Goal: Information Seeking & Learning: Learn about a topic

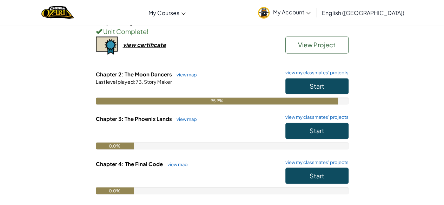
scroll to position [518, 0]
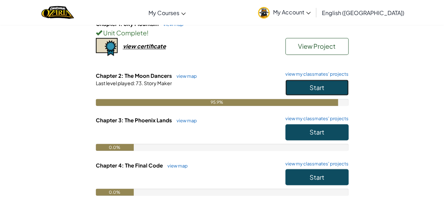
click at [293, 88] on button "Start" at bounding box center [316, 88] width 63 height 16
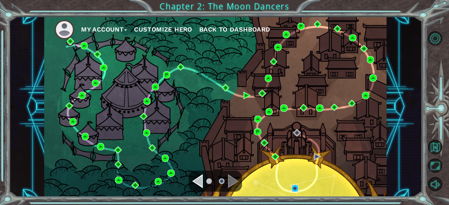
click at [295, 190] on img at bounding box center [294, 188] width 7 height 7
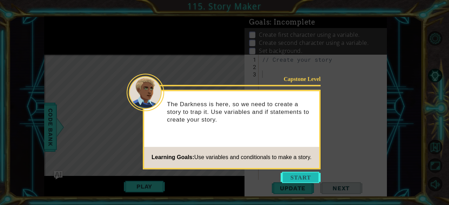
click at [308, 176] on button "Start" at bounding box center [300, 177] width 40 height 11
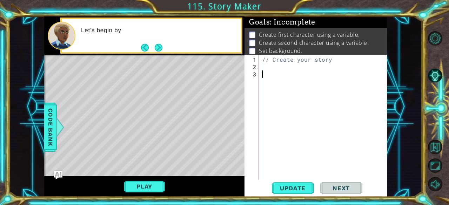
click at [286, 69] on div "// Create your story" at bounding box center [325, 126] width 128 height 140
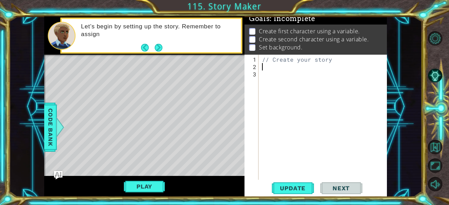
scroll to position [9, 0]
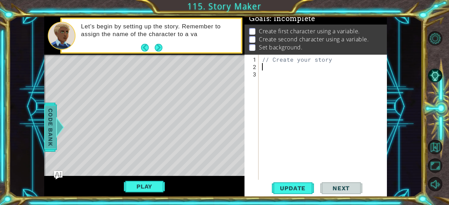
click at [57, 126] on div at bounding box center [60, 127] width 9 height 21
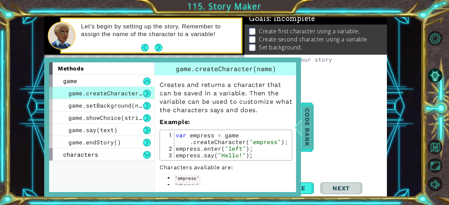
click at [308, 118] on span "Code Bank" at bounding box center [307, 127] width 11 height 43
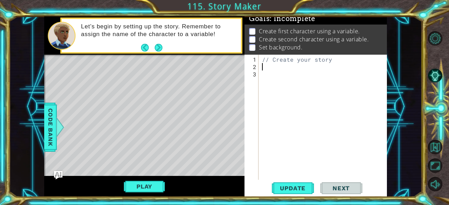
click at [273, 67] on div "// Create your story" at bounding box center [325, 126] width 128 height 140
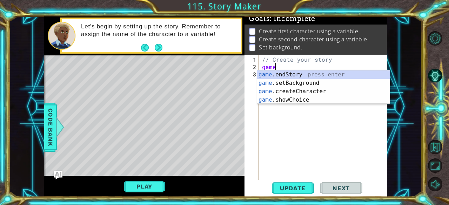
scroll to position [0, 1]
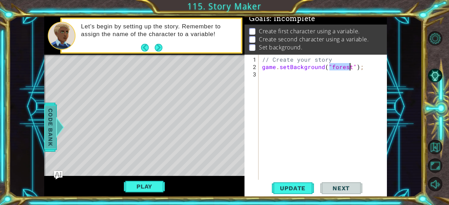
click at [45, 145] on span "Code Bank" at bounding box center [50, 127] width 11 height 43
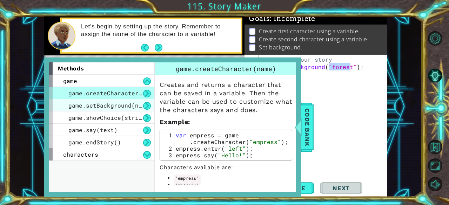
click at [131, 106] on span "game.setBackground(name)" at bounding box center [110, 105] width 84 height 7
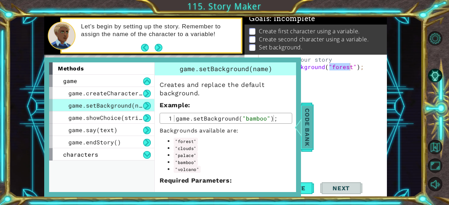
click at [307, 131] on span "Code Bank" at bounding box center [307, 127] width 11 height 43
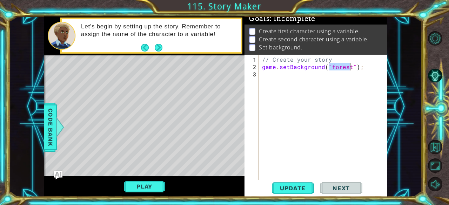
click at [338, 66] on div "// Create your story game . setBackground ( "forest" ) ;" at bounding box center [323, 117] width 125 height 125
click at [339, 66] on div "// Create your story game . setBackground ( "forest" ) ;" at bounding box center [325, 126] width 128 height 140
type textarea "game.setBackground("clouds");"
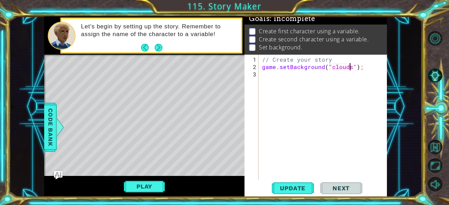
scroll to position [0, 5]
click at [337, 73] on div "// Create your story game . setBackground ( "clouds" ) ;" at bounding box center [325, 126] width 128 height 140
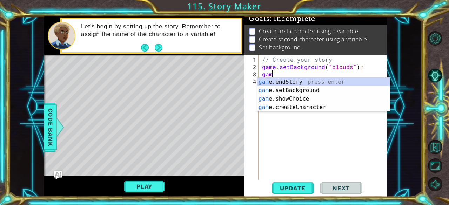
scroll to position [0, 0]
type textarea "g"
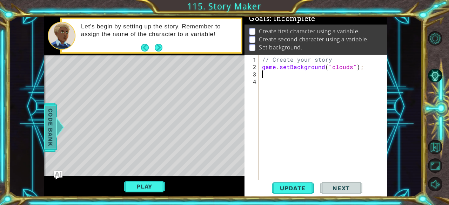
click at [51, 110] on span "Code Bank" at bounding box center [50, 127] width 11 height 43
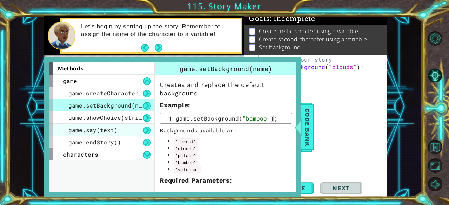
click at [88, 131] on span "game.say(text)" at bounding box center [92, 129] width 49 height 7
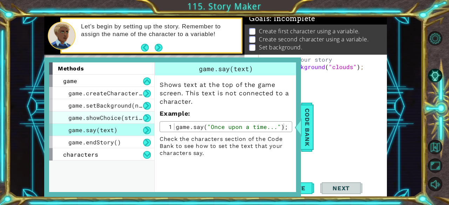
click at [89, 117] on span "game.showChoice(string1, string2)" at bounding box center [126, 117] width 116 height 7
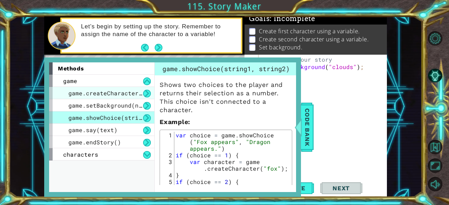
click at [87, 92] on span "game.createCharacter(name)" at bounding box center [113, 92] width 91 height 7
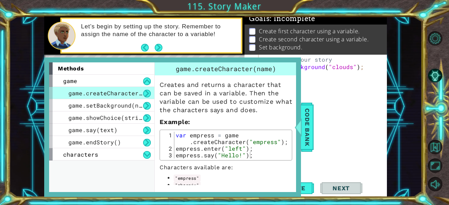
scroll to position [29, 0]
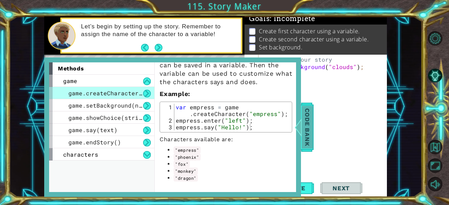
click at [306, 128] on span "Code Bank" at bounding box center [307, 127] width 11 height 43
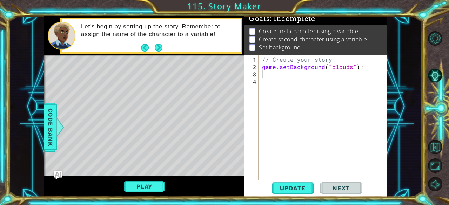
click at [281, 78] on div "// Create your story game . setBackground ( "clouds" ) ;" at bounding box center [325, 126] width 128 height 140
type textarea "var dragon = game.createCharacter("dragon");"
click at [278, 97] on div "// Create your story game . setBackground ( "clouds" ) ; var dragon = game . cr…" at bounding box center [325, 126] width 128 height 140
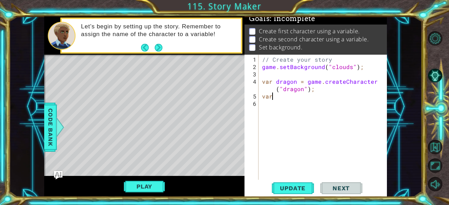
scroll to position [0, 0]
click at [55, 134] on span "Code Bank" at bounding box center [50, 127] width 11 height 43
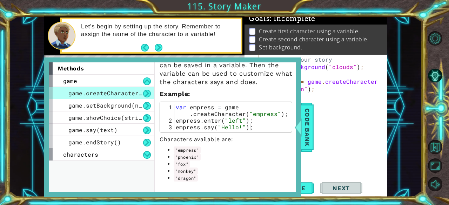
click at [192, 155] on code ""phoenix"" at bounding box center [187, 157] width 27 height 7
drag, startPoint x: 196, startPoint y: 155, endPoint x: 156, endPoint y: 153, distance: 40.1
click at [156, 153] on div "Creates and returns a character that can be saved in a variable. Then the varia…" at bounding box center [226, 114] width 142 height 134
click at [337, 89] on div "// Create your story game . setBackground ( "clouds" ) ; var dragon = game . cr…" at bounding box center [325, 126] width 128 height 140
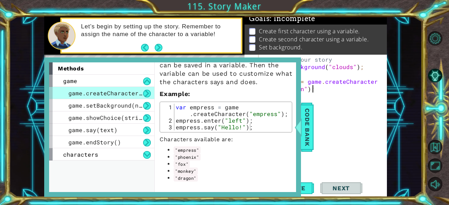
click at [336, 95] on div "// Create your story game . setBackground ( "clouds" ) ; var dragon = game . cr…" at bounding box center [325, 126] width 128 height 140
click at [337, 99] on div "// Create your story game . setBackground ( "clouds" ) ; var dragon = game . cr…" at bounding box center [325, 126] width 128 height 140
click at [308, 115] on span "Code Bank" at bounding box center [307, 127] width 11 height 43
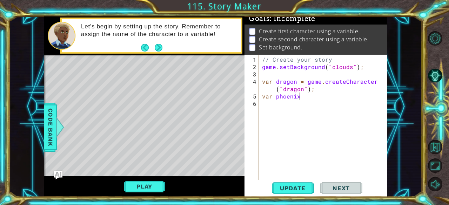
click at [306, 98] on div "// Create your story game . setBackground ( "clouds" ) ; var dragon = game . cr…" at bounding box center [325, 126] width 128 height 140
type textarea "var"
click at [306, 98] on div "// Create your story game . setBackground ( "clouds" ) ; var dragon = game . cr…" at bounding box center [325, 126] width 128 height 140
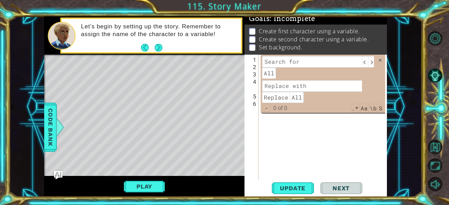
click at [335, 155] on div "// Create your story game . setBackground ( "clouds" ) ; var dragon = game . cr…" at bounding box center [325, 126] width 128 height 140
click at [379, 59] on span at bounding box center [380, 60] width 5 height 5
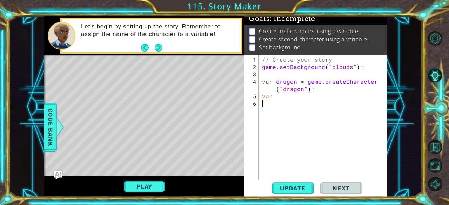
click at [279, 98] on div "// Create your story game . setBackground ( "clouds" ) ; var dragon = game . cr…" at bounding box center [325, 126] width 128 height 140
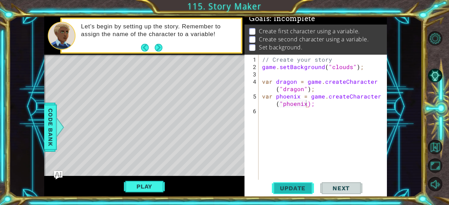
click at [291, 190] on span "Update" at bounding box center [293, 188] width 40 height 7
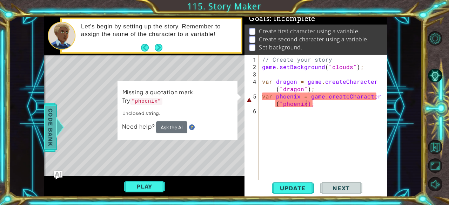
click at [48, 129] on span "Code Bank" at bounding box center [50, 127] width 11 height 43
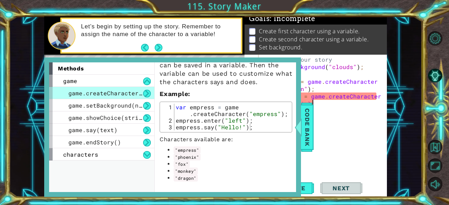
click at [321, 100] on div "// Create your story game . setBackground ( "clouds" ) ; var dragon = game . cr…" at bounding box center [325, 126] width 128 height 140
click at [301, 96] on div "// Create your story game . setBackground ( "clouds" ) ; var dragon = game . cr…" at bounding box center [325, 126] width 128 height 140
type textarea "var phoe= game.createCharacter("phoenix);"
click at [314, 122] on div "// Create your story game . setBackground ( "clouds" ) ; var dragon = game . cr…" at bounding box center [325, 126] width 128 height 140
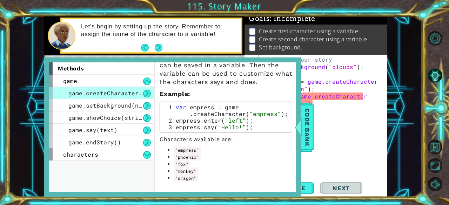
scroll to position [0, 0]
click at [310, 122] on span "Code Bank" at bounding box center [307, 127] width 11 height 43
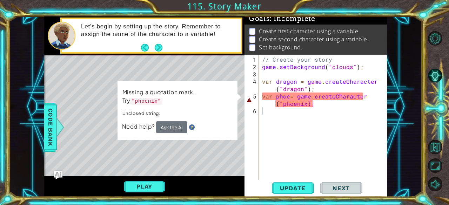
click at [288, 99] on div "// Create your story game . setBackground ( "clouds" ) ; var dragon = game . cr…" at bounding box center [325, 126] width 128 height 140
type textarea "var = game.createCharacter("phoenix);"
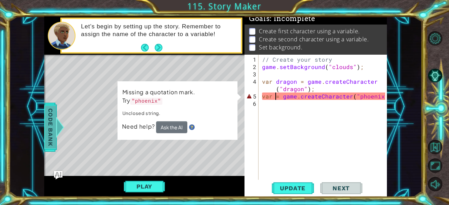
click at [47, 121] on span "Code Bank" at bounding box center [50, 127] width 11 height 43
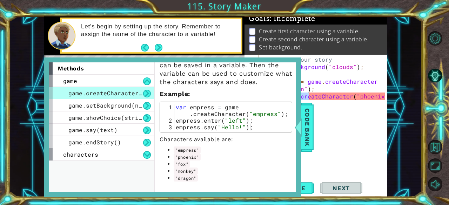
drag, startPoint x: 309, startPoint y: 99, endPoint x: 283, endPoint y: 96, distance: 26.1
click at [283, 96] on div "1 ההההההההההההההההההההההההההההההההההההההההההההההההההההההההההההההההההההההההההההה…" at bounding box center [215, 106] width 342 height 181
click at [326, 102] on div "// Create your story game . setBackground ( "clouds" ) ; var dragon = game . cr…" at bounding box center [325, 126] width 128 height 140
click at [327, 112] on div "// Create your story game . setBackground ( "clouds" ) ; var dragon = game . cr…" at bounding box center [325, 126] width 128 height 140
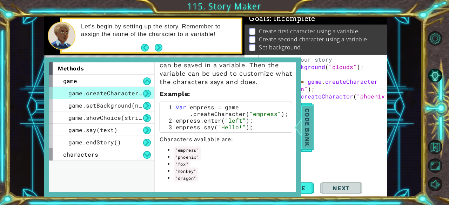
type textarea "phoenix"
click at [311, 119] on span "Code Bank" at bounding box center [307, 127] width 11 height 43
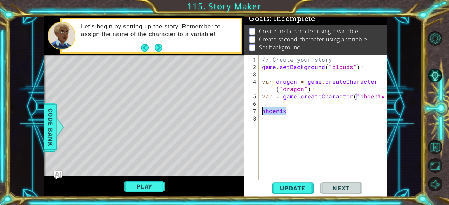
drag, startPoint x: 289, startPoint y: 113, endPoint x: 255, endPoint y: 112, distance: 34.0
click at [255, 112] on div "phoenix 1 2 3 4 5 6 7 8 // Create your story game . setBackground ( "clouds" ) …" at bounding box center [314, 117] width 141 height 125
click at [366, 96] on div "// Create your story game . setBackground ( "clouds" ) ; var dragon = game . cr…" at bounding box center [325, 126] width 128 height 140
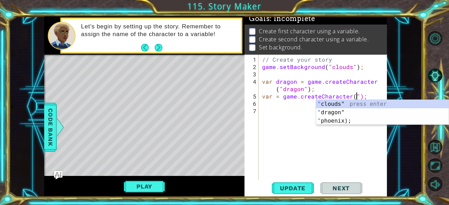
paste textarea "phoenix"
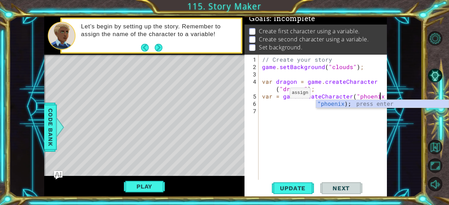
click at [280, 96] on div "// Create your story game . setBackground ( "clouds" ) ; var dragon = game . cr…" at bounding box center [325, 126] width 128 height 140
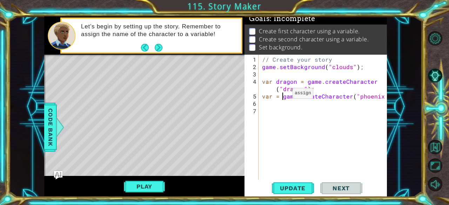
paste textarea "phoenix"
click at [280, 96] on div "// Create your story game . setBackground ( "clouds" ) ; var dragon = game . cr…" at bounding box center [325, 126] width 128 height 140
click at [280, 97] on div "// Create your story game . setBackground ( "clouds" ) ; var dragon = game . cr…" at bounding box center [325, 126] width 128 height 140
click at [301, 97] on div "// Create your story game . setBackground ( "clouds" ) ; var dragon = game . cr…" at bounding box center [325, 126] width 128 height 140
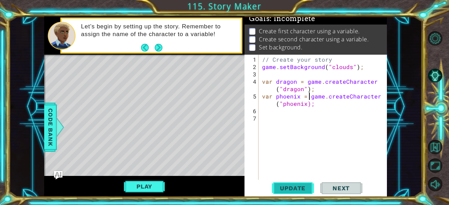
click at [289, 183] on button "Update" at bounding box center [293, 188] width 42 height 14
click at [291, 194] on button "Update" at bounding box center [293, 188] width 42 height 14
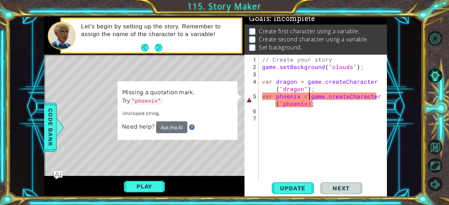
click at [305, 105] on div "// Create your story game . setBackground ( "clouds" ) ; var dragon = game . cr…" at bounding box center [325, 126] width 128 height 140
type textarea "var phoenix = game.createCharacter("phoenix");"
click at [296, 187] on span "Update" at bounding box center [293, 188] width 40 height 7
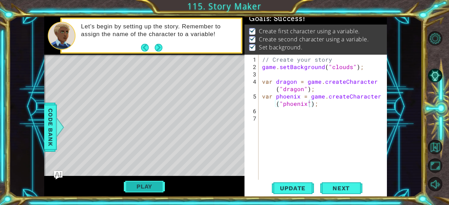
click at [143, 189] on button "Play" at bounding box center [144, 186] width 41 height 13
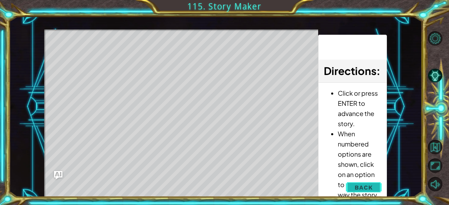
click at [370, 186] on span "Back" at bounding box center [363, 187] width 18 height 7
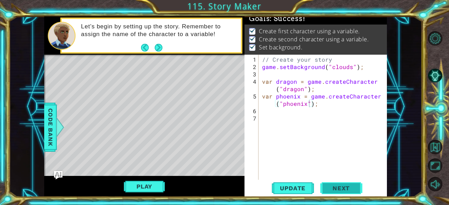
click at [345, 190] on span "Next" at bounding box center [340, 190] width 31 height 7
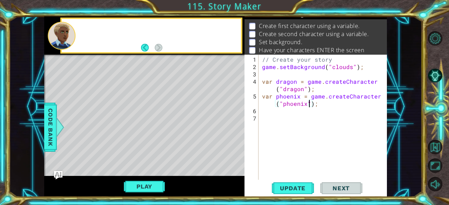
scroll to position [4, 0]
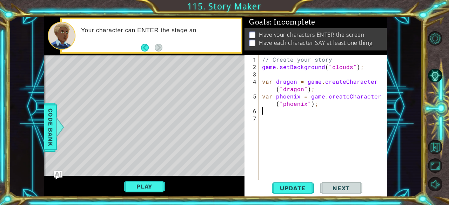
click at [324, 107] on div "// Create your story game . setBackground ( "clouds" ) ; var dragon = game . cr…" at bounding box center [325, 126] width 128 height 140
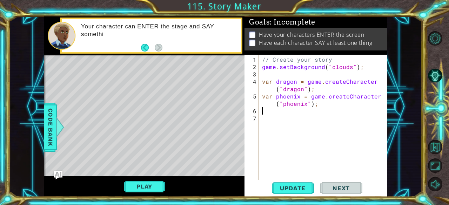
click at [324, 131] on div "// Create your story game . setBackground ( "clouds" ) ; var dragon = game . cr…" at bounding box center [325, 126] width 128 height 140
click at [49, 134] on span "Code Bank" at bounding box center [50, 127] width 11 height 43
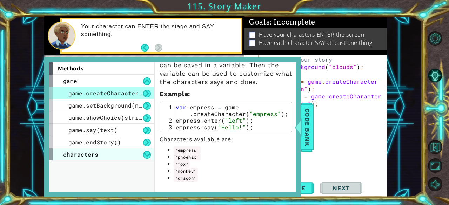
click at [130, 152] on div "characters" at bounding box center [101, 154] width 105 height 12
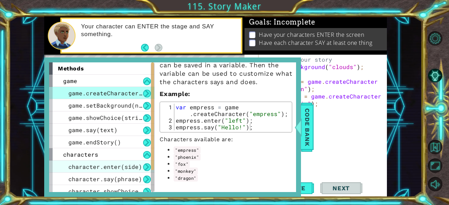
click at [132, 165] on span "character.enter(side)" at bounding box center [105, 166] width 74 height 7
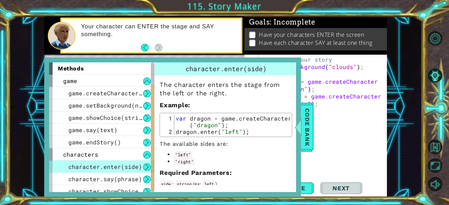
scroll to position [29, 0]
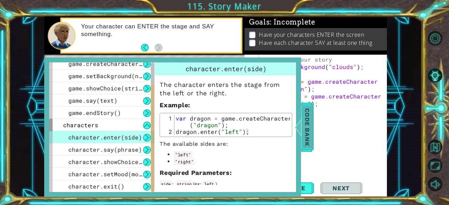
click at [305, 127] on span "Code Bank" at bounding box center [307, 127] width 11 height 43
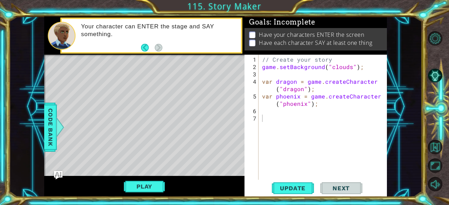
click at [288, 110] on div "// Create your story game . setBackground ( "clouds" ) ; var dragon = game . cr…" at bounding box center [325, 126] width 128 height 140
click at [287, 118] on div "// Create your story game . setBackground ( "clouds" ) ; var dragon = game . cr…" at bounding box center [325, 126] width 128 height 140
click at [52, 132] on span "Code Bank" at bounding box center [50, 127] width 11 height 43
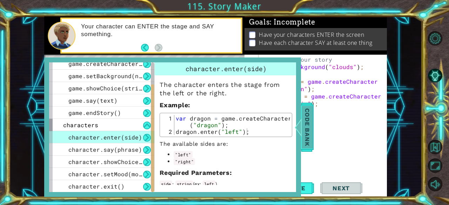
click at [305, 128] on span "Code Bank" at bounding box center [307, 127] width 11 height 43
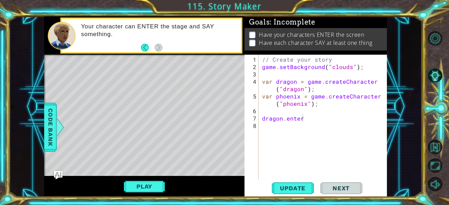
click at [306, 114] on div "// Create your story game . setBackground ( "clouds" ) ; var dragon = game . cr…" at bounding box center [325, 126] width 128 height 140
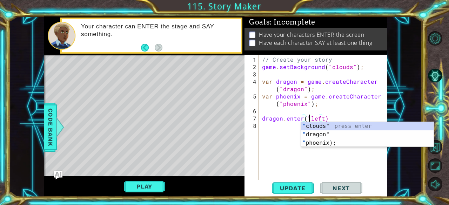
scroll to position [0, 3]
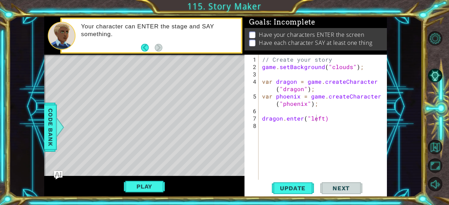
click at [39, 133] on div "1 ההההההההההההההההההההההההההההההההההההההההההההההההההההההההההההההההההההההההההההה…" at bounding box center [215, 106] width 413 height 181
click at [50, 133] on span "Code Bank" at bounding box center [50, 127] width 11 height 43
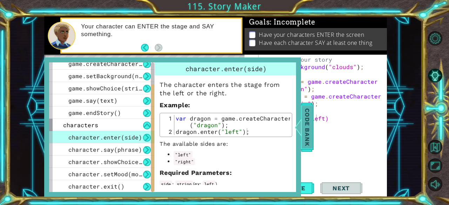
click at [300, 134] on div at bounding box center [298, 127] width 9 height 21
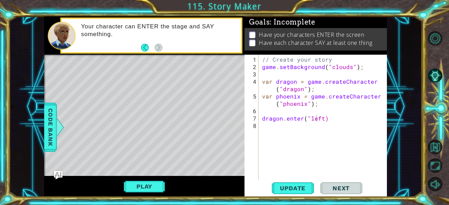
click at [323, 120] on div "// Create your story game . setBackground ( "clouds" ) ; var dragon = game . cr…" at bounding box center [325, 126] width 128 height 140
click at [340, 119] on div "// Create your story game . setBackground ( "clouds" ) ; var dragon = game . cr…" at bounding box center [325, 126] width 128 height 140
type textarea "dragon.enter("left");"
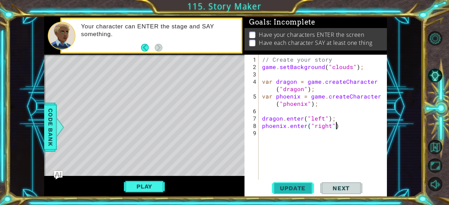
click at [280, 187] on span "Update" at bounding box center [293, 188] width 40 height 7
click at [149, 187] on button "Play" at bounding box center [144, 186] width 41 height 13
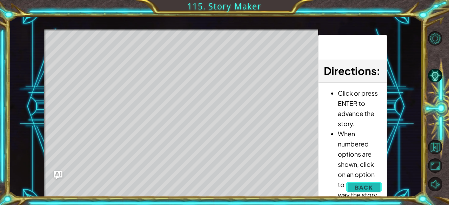
click at [359, 186] on span "Back" at bounding box center [363, 187] width 18 height 7
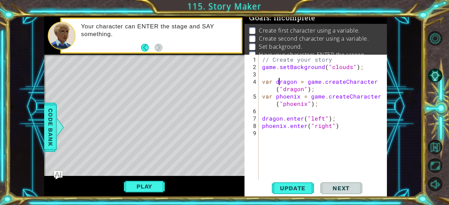
click at [279, 80] on div "// Create your story game . setBackground ( "clouds" ) ; var dragon = game . cr…" at bounding box center [325, 126] width 128 height 140
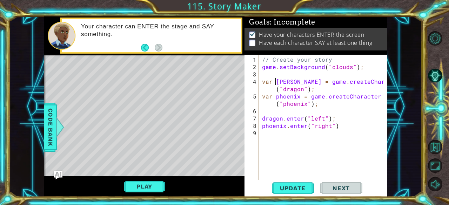
type textarea "var Dragon = game.createCharacter("dragon");"
click at [279, 75] on div "// Create your story game . setBackground ( "clouds" ) ; var Dragon = game . cr…" at bounding box center [325, 126] width 128 height 140
click at [278, 95] on div "// Create your story game . setBackground ( "clouds" ) ; var Dragon = game . cr…" at bounding box center [325, 126] width 128 height 140
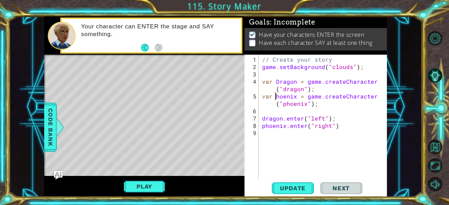
scroll to position [0, 1]
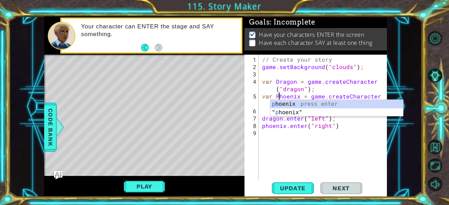
click at [264, 118] on div "// Create your story game . setBackground ( "clouds" ) ; var Dragon = game . cr…" at bounding box center [325, 126] width 128 height 140
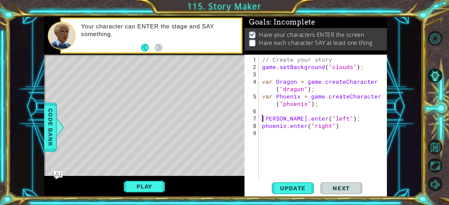
scroll to position [0, 0]
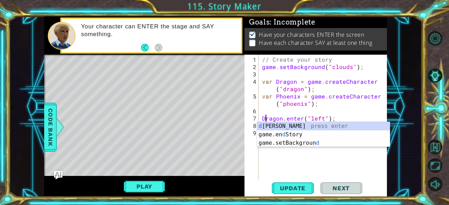
click at [264, 118] on div "// Create your story game . setBackground ( "clouds" ) ; var Dragon = game . cr…" at bounding box center [325, 126] width 128 height 140
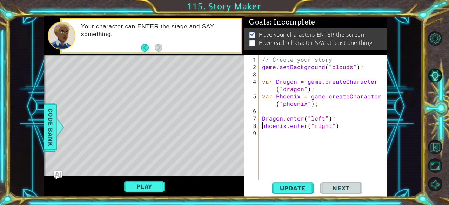
click at [263, 128] on div "// Create your story game . setBackground ( "clouds" ) ; var Dragon = game . cr…" at bounding box center [325, 126] width 128 height 140
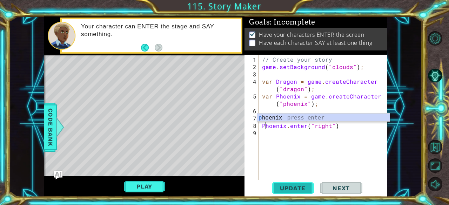
type textarea "Phoenix.enter("right")"
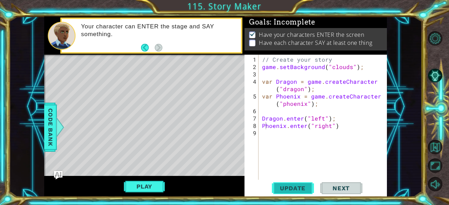
click at [283, 185] on span "Update" at bounding box center [293, 188] width 40 height 7
click at [169, 190] on div "Play" at bounding box center [144, 186] width 200 height 21
click at [149, 184] on button "Play" at bounding box center [144, 186] width 41 height 13
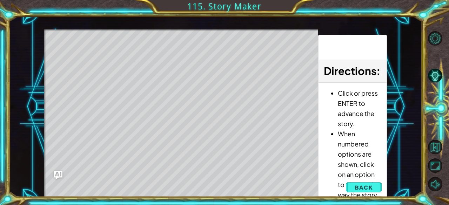
click at [367, 180] on li "When numbered options are shown, click on an option to choose the way the story…" at bounding box center [359, 169] width 43 height 81
click at [364, 187] on span "Back" at bounding box center [363, 187] width 18 height 7
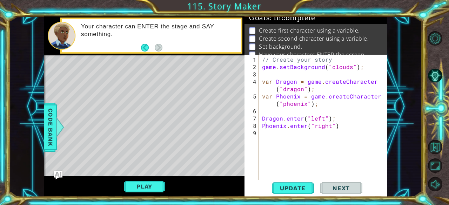
click at [310, 141] on div "// Create your story game . setBackground ( "clouds" ) ; var Dragon = game . cr…" at bounding box center [325, 126] width 128 height 140
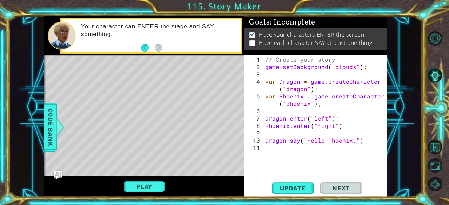
scroll to position [0, 6]
click at [297, 191] on span "Update" at bounding box center [293, 188] width 40 height 7
click at [346, 126] on div "// Create your story game . setBackground ( "clouds" ) ; var Dragon = game . cr…" at bounding box center [326, 126] width 125 height 140
type textarea "Phoenix.enter("right");"
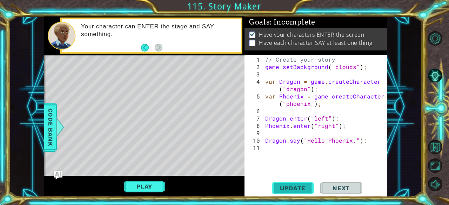
click at [274, 186] on span "Update" at bounding box center [293, 188] width 40 height 7
click at [172, 185] on div "Play" at bounding box center [144, 186] width 200 height 21
click at [148, 185] on button "Play" at bounding box center [144, 186] width 41 height 13
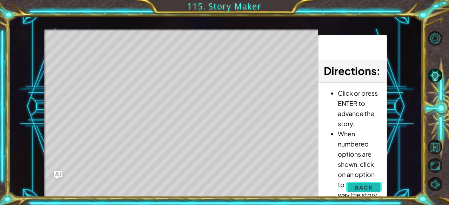
click at [372, 186] on span "Back" at bounding box center [363, 187] width 18 height 7
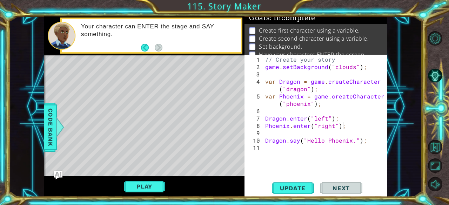
click at [309, 154] on div "// Create your story game . setBackground ( "clouds" ) ; var Dragon = game . cr…" at bounding box center [326, 126] width 125 height 140
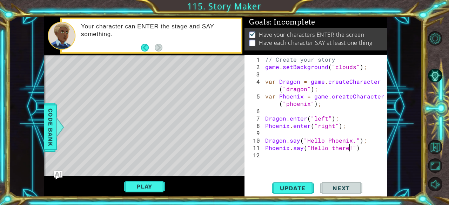
scroll to position [0, 5]
type textarea "Phoenix.say("Hello there!")"
click at [294, 191] on span "Update" at bounding box center [293, 188] width 40 height 7
click at [341, 189] on span "Next" at bounding box center [340, 190] width 31 height 7
click at [310, 153] on div "// Create your story game . setBackground ( "clouds" ) ; var Dragon = game . cr…" at bounding box center [326, 126] width 125 height 140
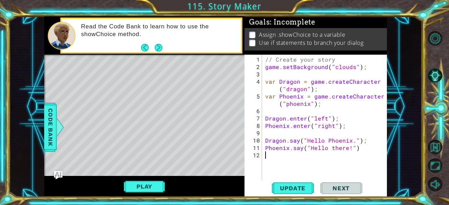
scroll to position [0, 0]
click at [50, 128] on span "Code Bank" at bounding box center [50, 127] width 11 height 43
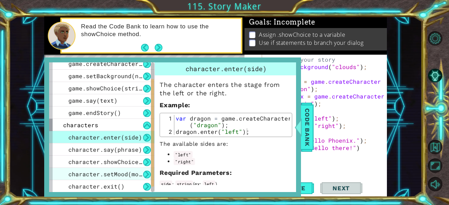
scroll to position [22, 0]
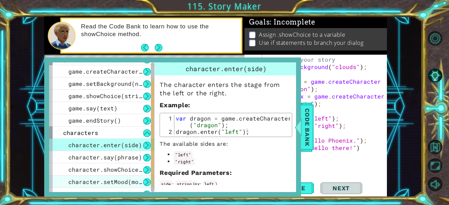
click at [136, 171] on span "character.showChoice(string1, string2)" at bounding box center [134, 169] width 133 height 7
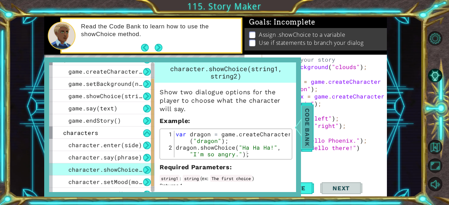
click at [305, 138] on span "Code Bank" at bounding box center [307, 127] width 11 height 43
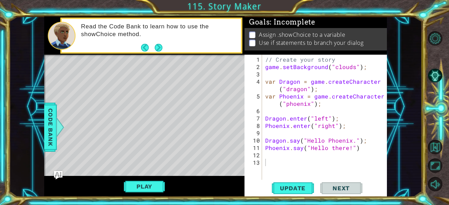
click at [326, 162] on div "// Create your story game . setBackground ( "clouds" ) ; var Dragon = game . cr…" at bounding box center [326, 126] width 125 height 140
click at [316, 158] on div "// Create your story game . setBackground ( "clouds" ) ; var Dragon = game . cr…" at bounding box center [326, 126] width 125 height 140
type textarea "Dragon.say("we should go to the Palace!")"
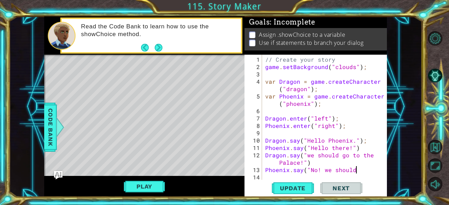
scroll to position [0, 6]
type textarea "Phoenix.say("No! we should go"
click at [49, 137] on span "Code Bank" at bounding box center [50, 127] width 11 height 43
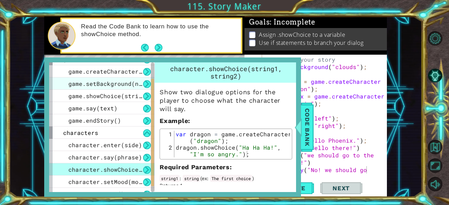
click at [111, 84] on span "game.setBackground(name)" at bounding box center [110, 83] width 84 height 7
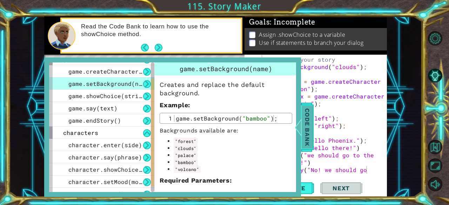
click at [311, 146] on span "Code Bank" at bounding box center [307, 127] width 11 height 43
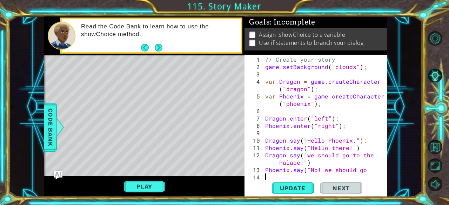
click at [367, 173] on div "// Create your story game . setBackground ( "clouds" ) ; var Dragon = game . cr…" at bounding box center [326, 126] width 125 height 140
click at [365, 171] on div "// Create your story game . setBackground ( "clouds" ) ; var Dragon = game . cr…" at bounding box center [326, 126] width 125 height 140
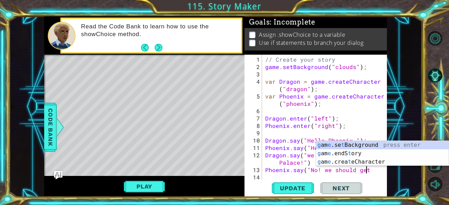
scroll to position [0, 6]
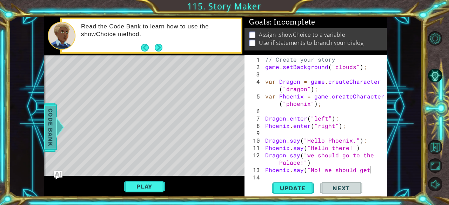
click at [50, 134] on span "Code Bank" at bounding box center [50, 127] width 11 height 43
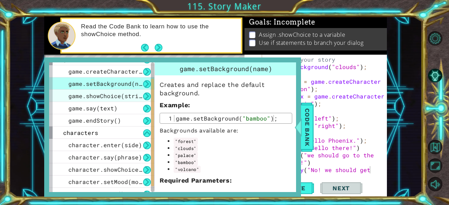
click at [111, 90] on div "game.showChoice(string1, string2)" at bounding box center [101, 96] width 105 height 12
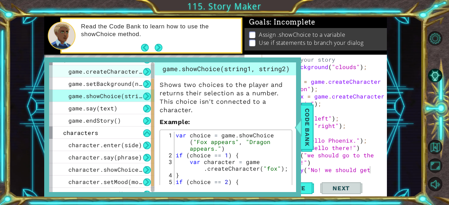
click at [110, 74] on span "game.createCharacter(name)" at bounding box center [113, 71] width 91 height 7
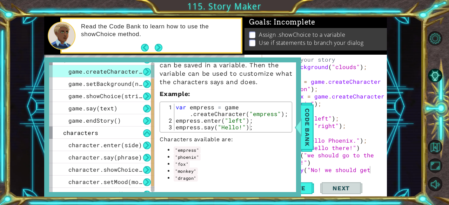
scroll to position [29, 0]
click at [310, 143] on span "Code Bank" at bounding box center [307, 127] width 11 height 43
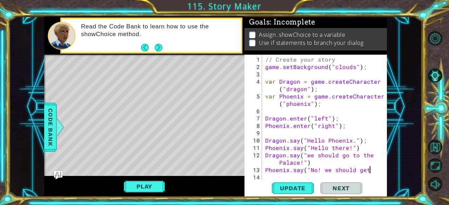
click at [370, 169] on div "// Create your story game . setBackground ( "clouds" ) ; var Dragon = game . cr…" at bounding box center [326, 126] width 125 height 140
click at [357, 166] on div "// Create your story game . setBackground ( "clouds" ) ; var Dragon = game . cr…" at bounding box center [326, 126] width 125 height 140
click at [384, 169] on div "// Create your story game . setBackground ( "clouds" ) ; var Dragon = game . cr…" at bounding box center [326, 126] width 125 height 140
click at [385, 171] on div "Phoenix.say("No! we should get Fox!" 1 2 3 4 5 6 7 8 9 10 11 12 13 14 // Create…" at bounding box center [315, 126] width 142 height 142
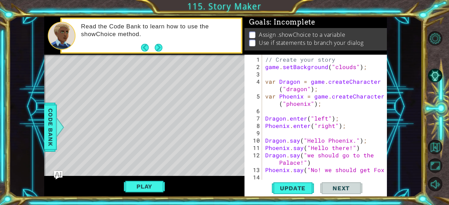
click at [384, 169] on div "// Create your story game . setBackground ( "clouds" ) ; var Dragon = game . cr…" at bounding box center [326, 126] width 125 height 140
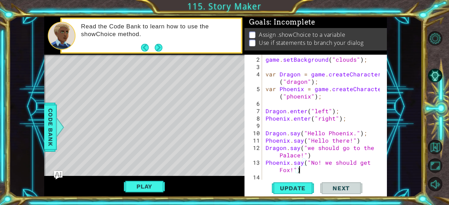
scroll to position [0, 7]
type textarea "Phoenix.say("No! we should get Fox!");"
click at [305, 188] on span "Update" at bounding box center [293, 188] width 40 height 7
click at [315, 174] on div "game . setBackground ( "clouds" ) ; var Dragon = game . createCharacter ( "drag…" at bounding box center [324, 126] width 120 height 140
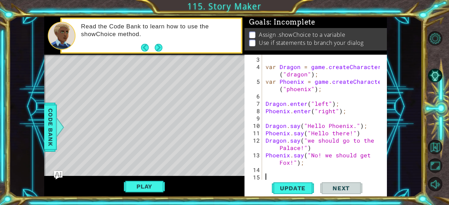
scroll to position [15, 0]
click at [43, 133] on div "1 ההההההההההההההההההההההההההההההההההההההההההההההההההההההההההההההההההההההההההההה…" at bounding box center [215, 106] width 413 height 181
click at [46, 136] on span "Code Bank" at bounding box center [50, 127] width 11 height 43
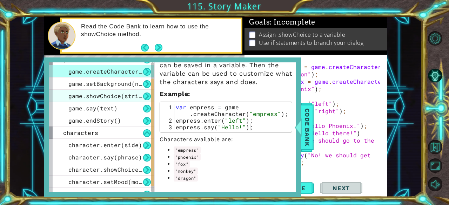
click at [101, 92] on div "game.showChoice(string1, string2)" at bounding box center [101, 96] width 105 height 12
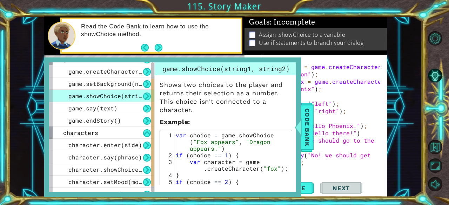
click at [318, 174] on div "var Dragon = game . createCharacter ( "dragon" ) ; var Phoenix = game . createC…" at bounding box center [324, 126] width 120 height 140
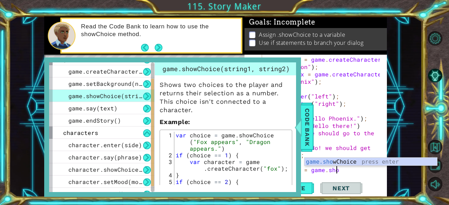
scroll to position [36, 0]
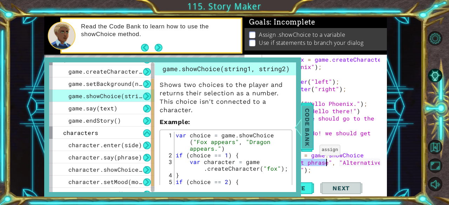
click at [304, 133] on span "Code Bank" at bounding box center [307, 127] width 11 height 43
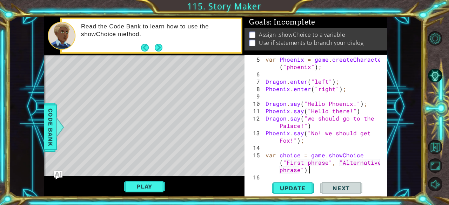
click at [311, 166] on div "var Phoenix = game . createCharacter ( "phoenix" ) ; Dragon . enter ( "left" ) …" at bounding box center [324, 129] width 120 height 147
click at [306, 160] on div "var Phoenix = game . createCharacter ( "phoenix" ) ; Dragon . enter ( "left" ) …" at bounding box center [324, 129] width 120 height 147
click at [306, 161] on div "var Phoenix = game . createCharacter ( "phoenix" ) ; Dragon . enter ( "left" ) …" at bounding box center [322, 117] width 116 height 125
drag, startPoint x: 326, startPoint y: 163, endPoint x: 287, endPoint y: 163, distance: 38.9
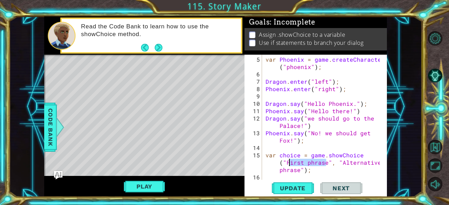
click at [287, 163] on div "var Phoenix = game . createCharacter ( "phoenix" ) ; Dragon . enter ( "left" ) …" at bounding box center [324, 129] width 120 height 147
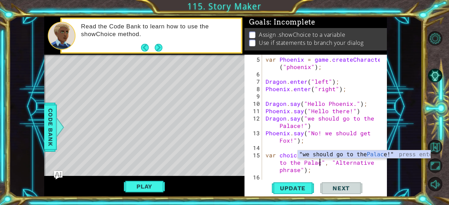
scroll to position [0, 9]
click at [344, 164] on div "var Phoenix = game . createCharacter ( "phoenix" ) ; Dragon . enter ( "left" ) …" at bounding box center [324, 129] width 120 height 147
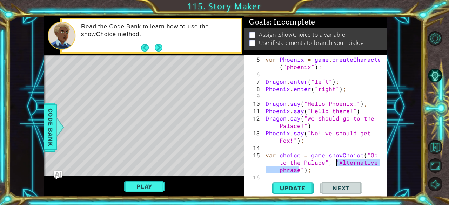
drag, startPoint x: 300, startPoint y: 169, endPoint x: 337, endPoint y: 164, distance: 36.8
click at [337, 164] on div "var Phoenix = game . createCharacter ( "phoenix" ) ; Dragon . enter ( "left" ) …" at bounding box center [324, 129] width 120 height 147
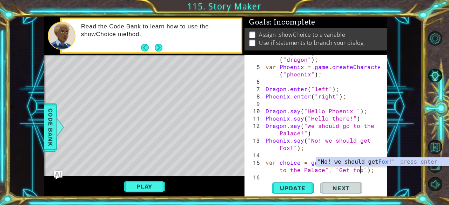
scroll to position [0, 12]
click at [301, 172] on div "var Dragon = game . createCharacter ( "dragon" ) ; var Phoenix = game . createC…" at bounding box center [324, 121] width 120 height 147
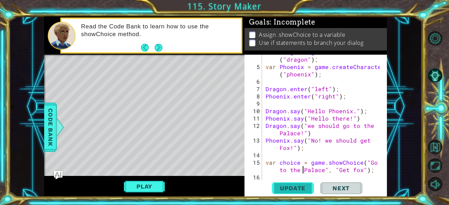
click at [299, 187] on span "Update" at bounding box center [293, 188] width 40 height 7
click at [157, 182] on button "Play" at bounding box center [144, 186] width 41 height 13
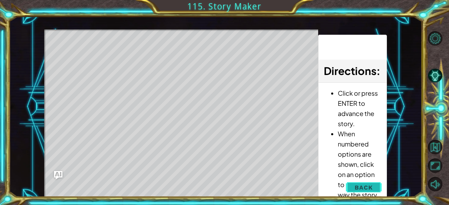
click at [355, 186] on button "Back" at bounding box center [363, 188] width 35 height 14
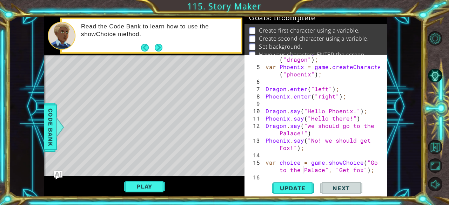
type textarea "Dragon.say("we should go to the Palace!")"
click at [295, 133] on div "var Dragon = game . createCharacter ( "dragon" ) ; var Phoenix = game . createC…" at bounding box center [324, 121] width 120 height 147
click at [337, 156] on div "var Dragon = game . createCharacter ( "dragon" ) ; var Phoenix = game . createC…" at bounding box center [324, 121] width 120 height 147
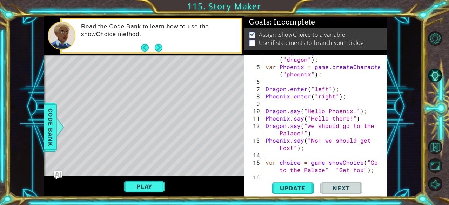
click at [327, 165] on div "var Dragon = game . createCharacter ( "dragon" ) ; var Phoenix = game . createC…" at bounding box center [324, 121] width 120 height 147
type textarea "var choice = game.showChoice("Go to the Palace", "Get fox");"
click at [372, 171] on div "var Dragon = game . createCharacter ( "dragon" ) ; var Phoenix = game . createC…" at bounding box center [324, 122] width 120 height 147
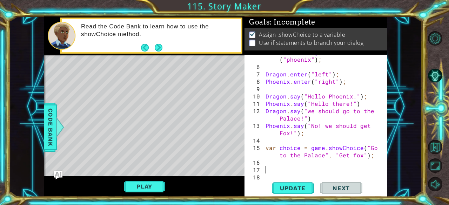
scroll to position [44, 0]
click at [38, 141] on div "1 ההההההההההההההההההההההההההההההההההההההההההההההההההההההההההההההההההההההההההההה…" at bounding box center [215, 106] width 413 height 181
click at [55, 140] on span "Code Bank" at bounding box center [50, 127] width 11 height 43
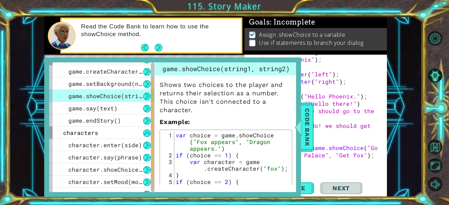
click at [329, 174] on div "var Phoenix = game . createCharacter ( "phoenix" ) ; Dragon . enter ( "left" ) …" at bounding box center [324, 121] width 120 height 147
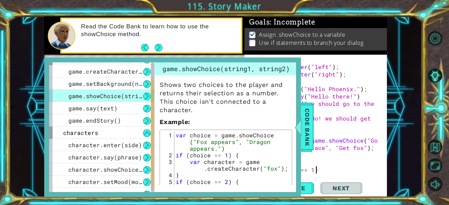
scroll to position [0, 3]
type textarea "if choice == 1) {"
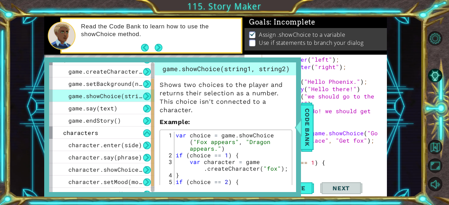
scroll to position [0, 1]
type textarea "var"
click at [308, 147] on span "Code Bank" at bounding box center [307, 127] width 11 height 43
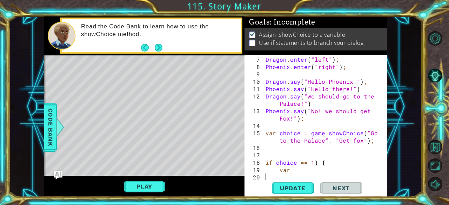
scroll to position [0, 0]
click at [317, 176] on div "Dragon . enter ( "left" ) ; [GEOGRAPHIC_DATA] . enter ( "right" ) ; Dragon . sa…" at bounding box center [324, 126] width 120 height 140
click at [315, 172] on div "Dragon . enter ( "left" ) ; [GEOGRAPHIC_DATA] . enter ( "right" ) ; Dragon . sa…" at bounding box center [324, 126] width 120 height 140
click at [278, 164] on div "Dragon . enter ( "left" ) ; [GEOGRAPHIC_DATA] . enter ( "right" ) ; Dragon . sa…" at bounding box center [324, 126] width 120 height 140
click at [276, 163] on div "Dragon . enter ( "left" ) ; [GEOGRAPHIC_DATA] . enter ( "right" ) ; Dragon . sa…" at bounding box center [324, 126] width 120 height 140
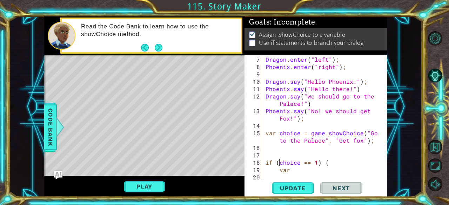
scroll to position [0, 1]
click at [292, 171] on div "Dragon . enter ( "left" ) ; [GEOGRAPHIC_DATA] . enter ( "right" ) ; Dragon . sa…" at bounding box center [324, 126] width 120 height 140
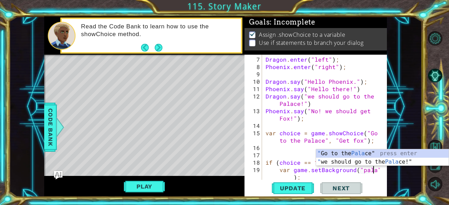
scroll to position [66, 0]
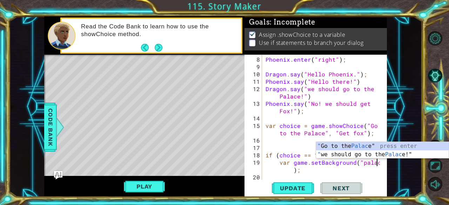
type textarea "var game.setBackground("palace");"
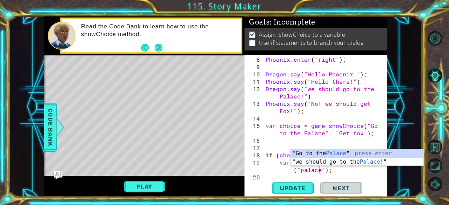
scroll to position [0, 7]
click at [289, 171] on div "Phoenix . enter ( "right" ) ; Dragon . say ( "Hello Phoenix." ) ; [GEOGRAPHIC_D…" at bounding box center [324, 126] width 120 height 140
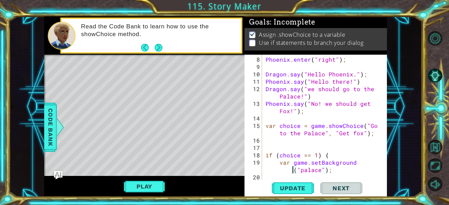
click at [338, 171] on div "Phoenix . enter ( "right" ) ; Dragon . say ( "Hello Phoenix." ) ; [GEOGRAPHIC_D…" at bounding box center [324, 126] width 120 height 140
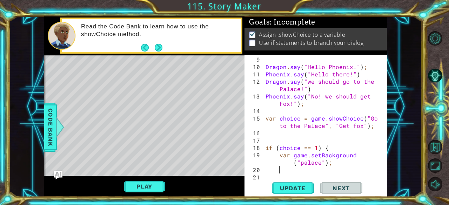
scroll to position [74, 0]
type textarea "d"
type textarea "Dragon.say("Yay!")"
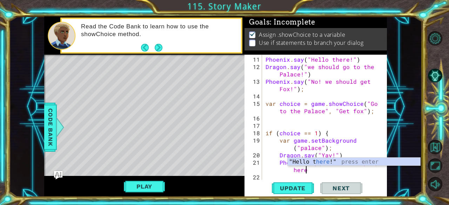
scroll to position [0, 7]
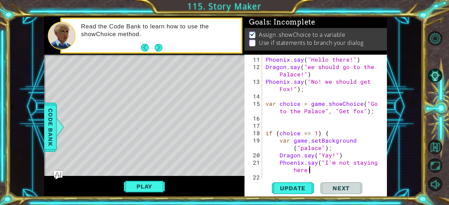
type textarea "Phoenix.say("I'm not staying here!""
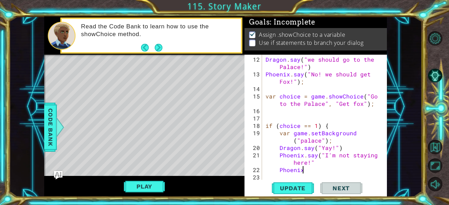
scroll to position [0, 2]
type textarea "Phoenix."
click at [49, 132] on span "Code Bank" at bounding box center [50, 127] width 11 height 43
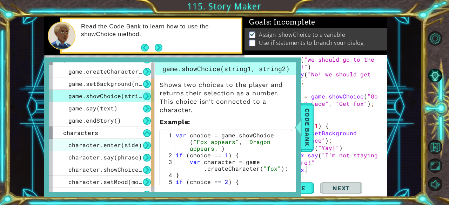
scroll to position [29, 0]
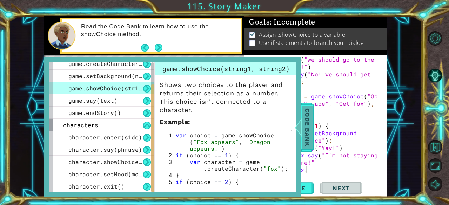
click at [309, 135] on span "Code Bank" at bounding box center [307, 127] width 11 height 43
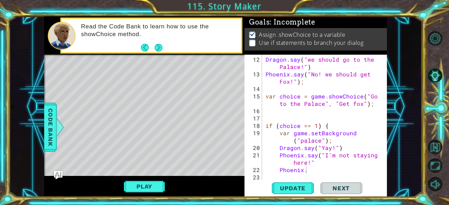
click at [310, 174] on div "Dragon . say ( "we should go to the Palace!" ) [GEOGRAPHIC_DATA] . say ( "No! w…" at bounding box center [324, 129] width 120 height 147
click at [309, 171] on div "Dragon . say ( "we should go to the Palace!" ) [GEOGRAPHIC_DATA] . say ( "No! w…" at bounding box center [324, 129] width 120 height 147
click at [52, 134] on span "Code Bank" at bounding box center [50, 127] width 11 height 43
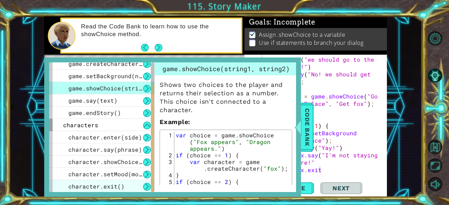
click at [124, 187] on div "character.exit()" at bounding box center [101, 186] width 105 height 12
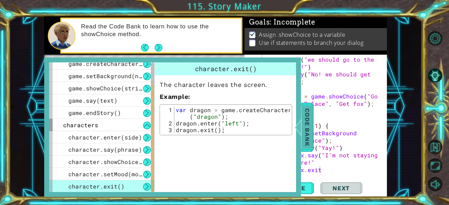
click at [310, 135] on span "Code Bank" at bounding box center [307, 127] width 11 height 43
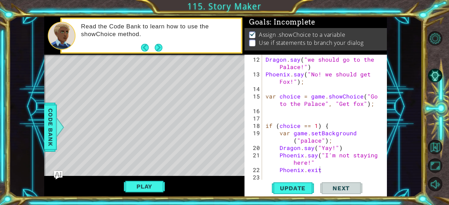
click at [331, 169] on div "Dragon . say ( "we should go to the Palace!" ) [GEOGRAPHIC_DATA] . say ( "No! w…" at bounding box center [324, 129] width 120 height 147
click at [52, 127] on span "Code Bank" at bounding box center [50, 127] width 11 height 43
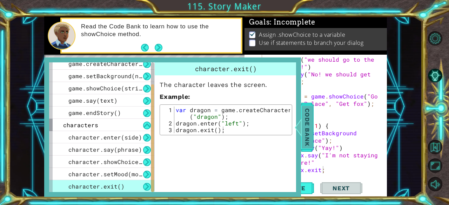
click at [312, 143] on span "Code Bank" at bounding box center [307, 127] width 11 height 43
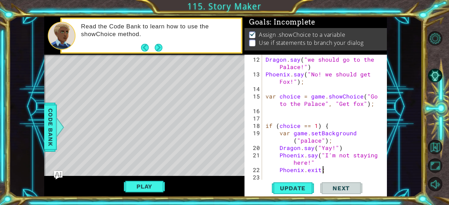
click at [330, 171] on div "Dragon . say ( "we should go to the Palace!" ) [GEOGRAPHIC_DATA] . say ( "No! w…" at bounding box center [324, 129] width 120 height 147
click at [310, 159] on div "Dragon . say ( "we should go to the Palace!" ) [GEOGRAPHIC_DATA] . say ( "No! w…" at bounding box center [324, 129] width 120 height 147
click at [329, 147] on div "Dragon . say ( "we should go to the Palace!" ) [GEOGRAPHIC_DATA] . say ( "No! w…" at bounding box center [324, 129] width 120 height 147
click at [329, 171] on div "Dragon . say ( "we should go to the Palace!" ) [GEOGRAPHIC_DATA] . say ( "No! w…" at bounding box center [324, 129] width 120 height 147
type textarea "Phoenix.exit;"
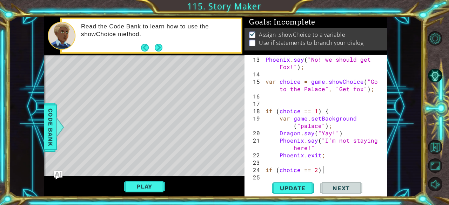
type textarea "if (choice == 2) {"
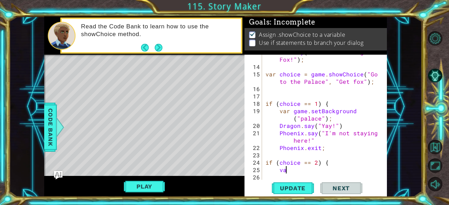
scroll to position [0, 1]
type textarea "v"
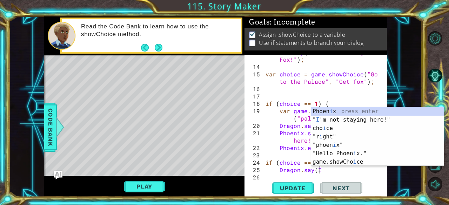
scroll to position [0, 3]
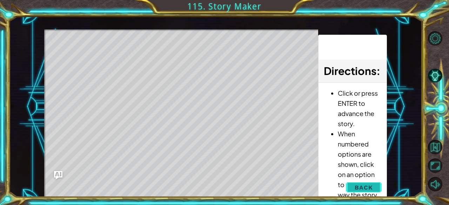
click at [358, 189] on span "Back" at bounding box center [363, 187] width 18 height 7
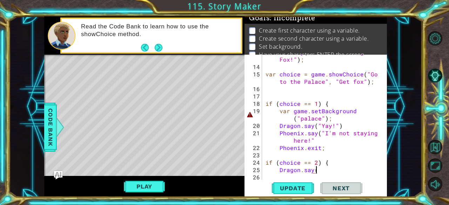
click at [315, 171] on div "Phoenix . say ( "No! we should get Fox!" ) ; var choice = game . showChoice ( "…" at bounding box center [324, 121] width 120 height 147
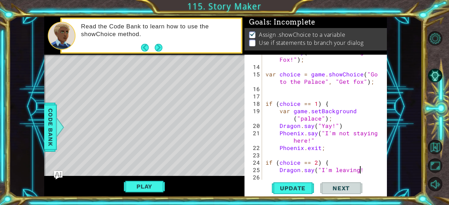
scroll to position [0, 6]
type textarea "Dragon.say("I'm leaving!")"
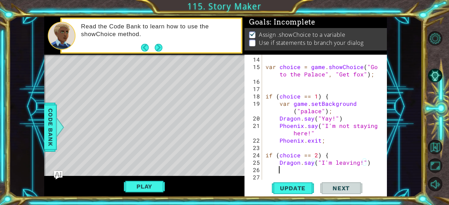
scroll to position [125, 0]
type textarea "d"
type textarea "Dragon.exit"
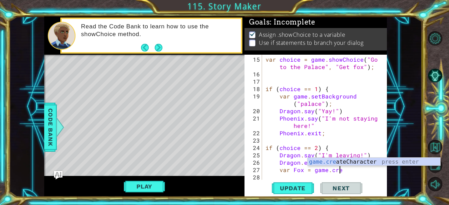
scroll to position [0, 4]
type textarea "var Fox = game.createCharacter("fox");"
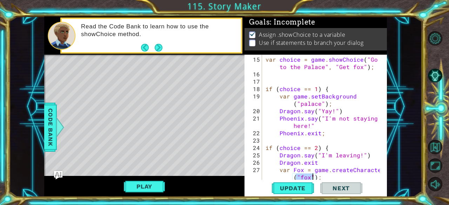
scroll to position [140, 0]
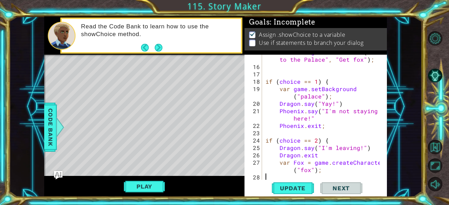
click at [320, 177] on div "var choice = game . showChoice ( "Go to the Palace" , "Get fox" ) ; if ( choice…" at bounding box center [324, 121] width 120 height 147
click at [322, 169] on div "var choice = game . showChoice ( "Go to the Palace" , "Get fox" ) ; if ( choice…" at bounding box center [324, 121] width 120 height 147
type textarea "var Fox = game.createCharacter("fox");"
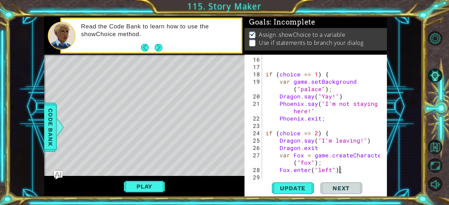
scroll to position [0, 4]
click at [299, 183] on button "Update" at bounding box center [293, 188] width 42 height 14
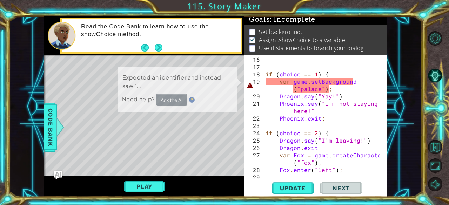
scroll to position [2, 0]
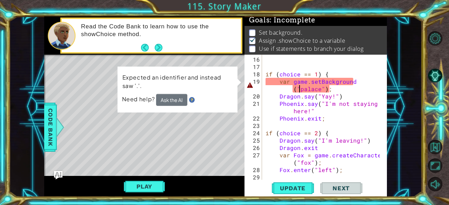
click at [300, 88] on div "if ( choice == 1 ) { var game . setBackground ( "palace" ) ; Dragon . say ( "Ya…" at bounding box center [324, 126] width 120 height 140
click at [281, 82] on div "if ( choice == 1 ) { var game . setBackground ( "palace" ) ; Dragon . say ( "Ya…" at bounding box center [324, 126] width 120 height 140
click at [298, 94] on div "if ( choice == 1 ) { var game . setBackground ( "palace" ) ; Dragon . say ( "Ya…" at bounding box center [324, 126] width 120 height 140
click at [340, 90] on div "if ( choice == 1 ) { var game . setBackground ( "palace" ) ; Dragon . say ( "Ya…" at bounding box center [324, 126] width 120 height 140
click at [338, 115] on div "if ( choice == 1 ) { var game . setBackground ( "palace" ) ; Dragon . say ( "Ya…" at bounding box center [324, 126] width 120 height 140
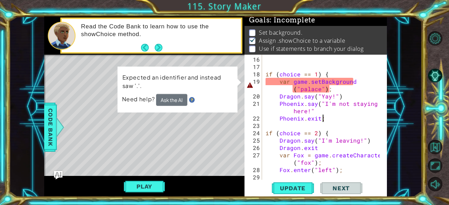
type textarea "Phoenix.exit;"
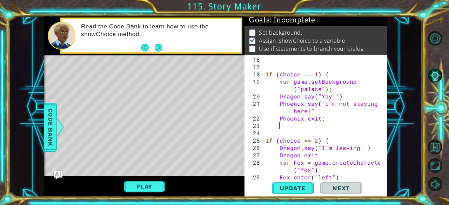
type textarea "}"
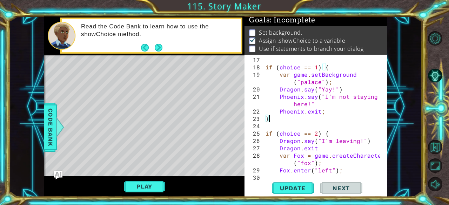
click at [333, 177] on div "if ( choice == 1 ) { var game . setBackground ( "palace" ) ; Dragon . say ( "Ya…" at bounding box center [324, 119] width 120 height 140
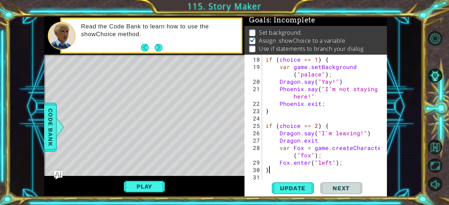
scroll to position [162, 0]
click at [305, 190] on span "Update" at bounding box center [293, 188] width 40 height 7
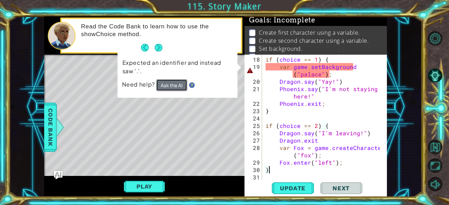
click at [163, 89] on button "Ask the AI" at bounding box center [171, 85] width 31 height 12
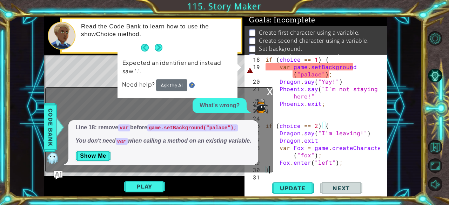
click at [291, 67] on div "if ( choice == 1 ) { var game . setBackground ( "palace" ) ; Dragon . say ( "Ya…" at bounding box center [324, 126] width 120 height 140
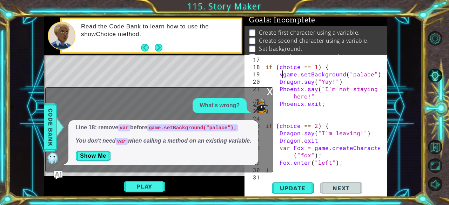
scroll to position [154, 0]
click at [294, 183] on button "Update" at bounding box center [293, 188] width 42 height 14
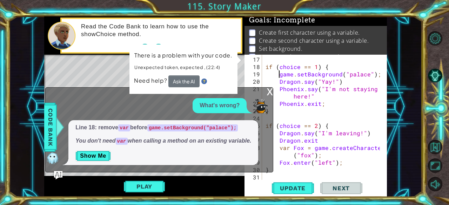
click at [275, 92] on div "if ( choice == 1 ) { game . setBackground ( "palace" ) ; Dragon . say ( "Yay!" …" at bounding box center [324, 126] width 120 height 140
click at [268, 92] on div "x" at bounding box center [269, 91] width 6 height 7
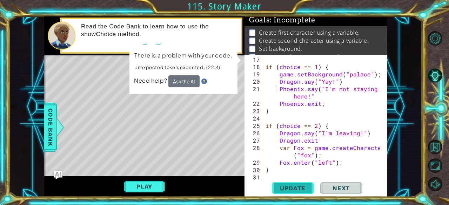
click at [290, 192] on button "Update" at bounding box center [293, 188] width 42 height 14
click at [191, 82] on button "Ask the AI" at bounding box center [183, 81] width 31 height 12
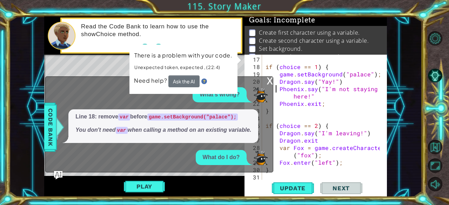
click at [308, 81] on div "if ( choice == 1 ) { game . setBackground ( "palace" ) ; Dragon . say ( "Yay!" …" at bounding box center [324, 126] width 120 height 140
type textarea "Dragon.say("Yay!")"
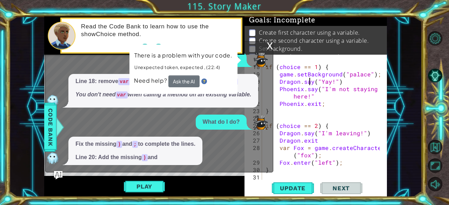
click at [320, 115] on div "if ( choice == 1 ) { game . setBackground ( "palace" ) ; Dragon . say ( "Yay!" …" at bounding box center [324, 126] width 120 height 140
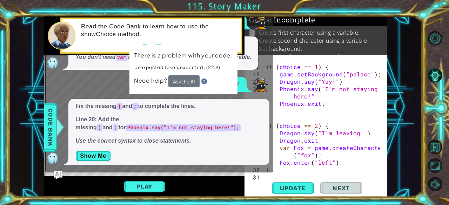
click at [354, 80] on div "if ( choice == 1 ) { game . setBackground ( "palace" ) ; Dragon . say ( "Yay!" …" at bounding box center [324, 126] width 120 height 140
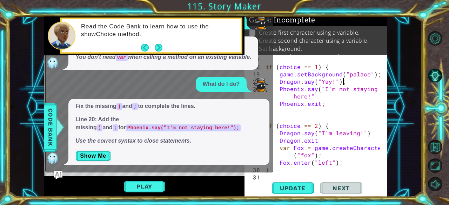
click at [322, 99] on div "if ( choice == 1 ) { game . setBackground ( "palace" ) ; Dragon . say ( "Yay!" …" at bounding box center [324, 126] width 120 height 140
click at [292, 185] on span "Update" at bounding box center [293, 188] width 40 height 7
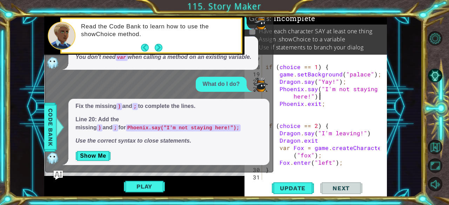
click at [57, 174] on img "Ask AI" at bounding box center [58, 174] width 9 height 9
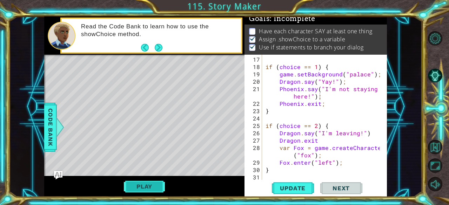
click at [158, 191] on button "Play" at bounding box center [144, 186] width 41 height 13
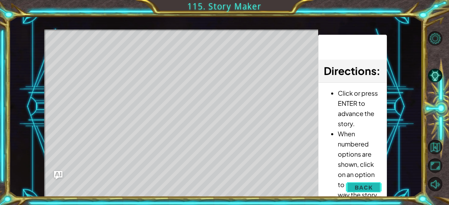
click at [369, 187] on span "Back" at bounding box center [363, 187] width 18 height 7
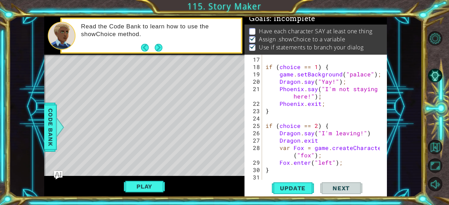
scroll to position [4, 0]
type textarea "Fox.enter("left");"
click at [344, 161] on div "if ( choice == 1 ) { game . setBackground ( "palace" ) ; Dragon . say ( "Yay!" …" at bounding box center [324, 126] width 120 height 140
click at [295, 188] on span "Update" at bounding box center [293, 188] width 40 height 7
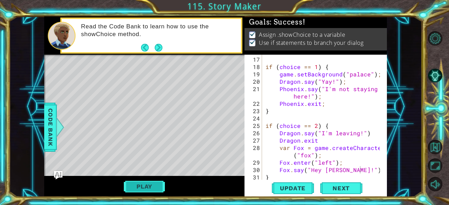
click at [151, 187] on button "Play" at bounding box center [144, 186] width 41 height 13
type textarea "Dragon.exit"
click at [295, 140] on div "if ( choice == 1 ) { game . setBackground ( "palace" ) ; Dragon . say ( "Yay!" …" at bounding box center [324, 126] width 120 height 140
click at [355, 190] on span "Next" at bounding box center [340, 189] width 31 height 7
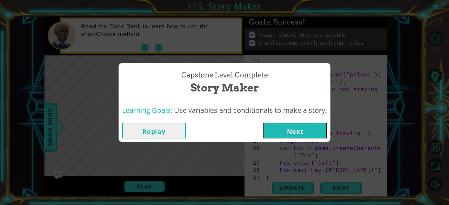
click at [277, 127] on button "Next" at bounding box center [295, 131] width 64 height 16
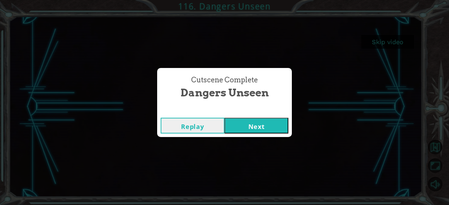
click at [266, 126] on button "Next" at bounding box center [256, 126] width 64 height 16
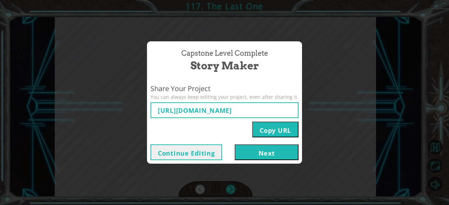
click at [210, 156] on button "Continue Editing" at bounding box center [186, 152] width 72 height 16
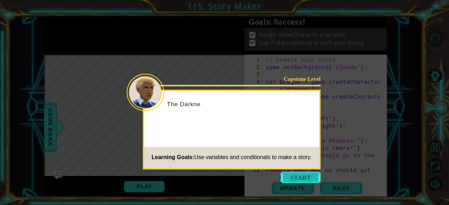
click at [304, 182] on button "Start" at bounding box center [300, 177] width 40 height 11
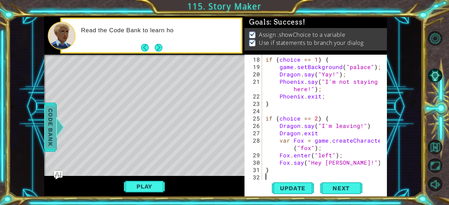
click at [47, 119] on span "Code Bank" at bounding box center [50, 127] width 11 height 43
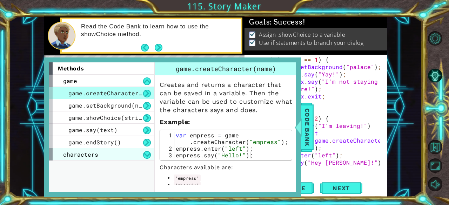
click at [125, 151] on div "characters" at bounding box center [101, 154] width 105 height 12
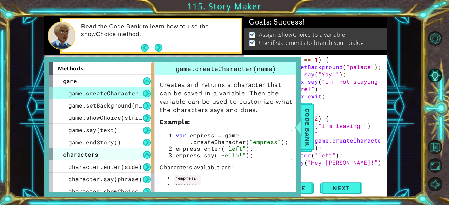
scroll to position [29, 0]
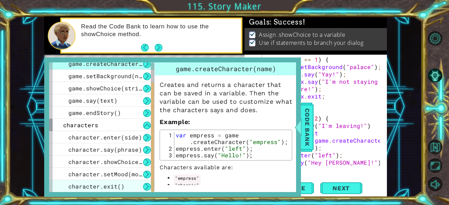
drag, startPoint x: 128, startPoint y: 160, endPoint x: 106, endPoint y: 183, distance: 32.5
click at [106, 183] on div "character.enter(side) character.say(phrase) character.showChoice(string1, strin…" at bounding box center [101, 161] width 105 height 61
click at [106, 185] on span "character.exit()" at bounding box center [96, 186] width 56 height 7
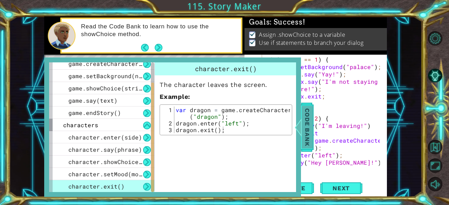
click at [310, 137] on span "Code Bank" at bounding box center [307, 127] width 11 height 43
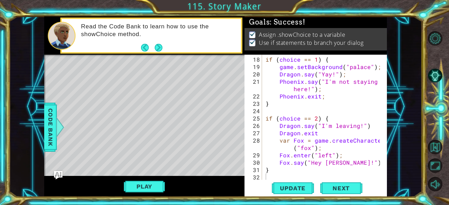
click at [325, 157] on div "if ( choice == 1 ) { game . setBackground ( "palace" ) ; Dragon . say ( "Yay!" …" at bounding box center [324, 126] width 120 height 140
click at [318, 94] on div "if ( choice == 1 ) { game . setBackground ( "palace" ) ; Dragon . say ( "Yay!" …" at bounding box center [324, 126] width 120 height 140
click at [317, 134] on div "if ( choice == 1 ) { game . setBackground ( "palace" ) ; Dragon . say ( "Yay!" …" at bounding box center [324, 126] width 120 height 140
type textarea "Dragon.exit();"
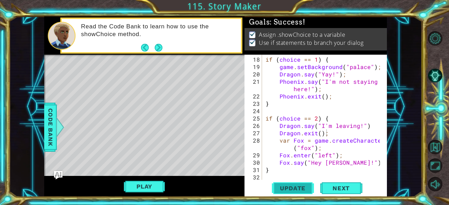
click at [297, 187] on span "Update" at bounding box center [293, 188] width 40 height 7
click at [132, 189] on button "Play" at bounding box center [144, 186] width 41 height 13
click at [366, 188] on div "1 ההההההההההההההההההההההההההההההההההההההההההההההההההההההההההההההההההההההההההההה…" at bounding box center [215, 106] width 342 height 181
click at [154, 185] on button "Play" at bounding box center [144, 186] width 41 height 13
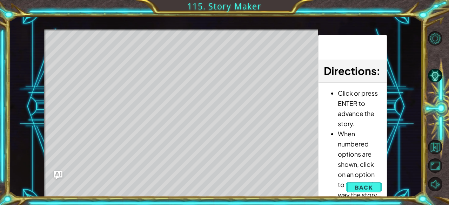
click at [346, 184] on li "When numbered options are shown, click on an option to choose the way the story…" at bounding box center [359, 169] width 43 height 81
click at [358, 188] on span "Back" at bounding box center [363, 187] width 18 height 7
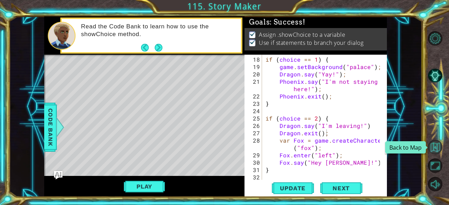
click at [438, 146] on button "Back to Map" at bounding box center [435, 147] width 14 height 14
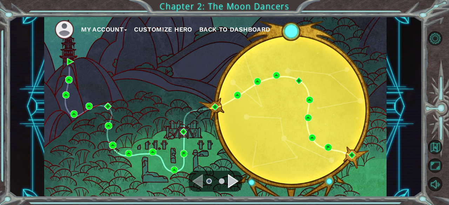
click at [217, 29] on span "Back to Dashboard" at bounding box center [234, 29] width 71 height 7
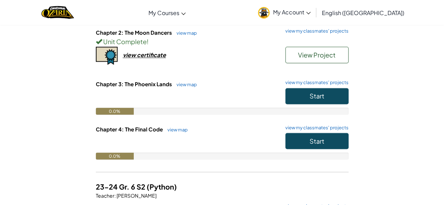
scroll to position [570, 0]
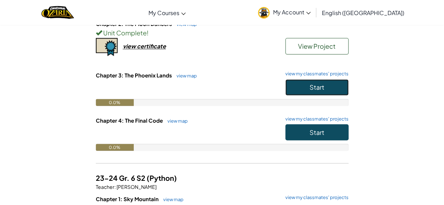
click at [295, 82] on button "Start" at bounding box center [316, 87] width 63 height 16
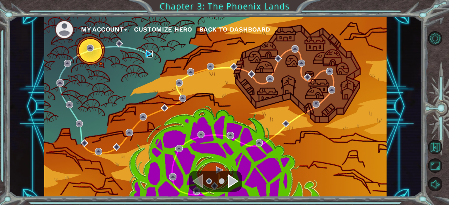
click at [151, 56] on img at bounding box center [149, 53] width 7 height 7
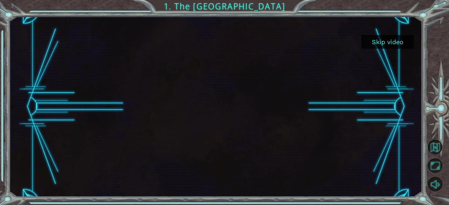
click at [397, 41] on button "Skip video" at bounding box center [387, 42] width 53 height 14
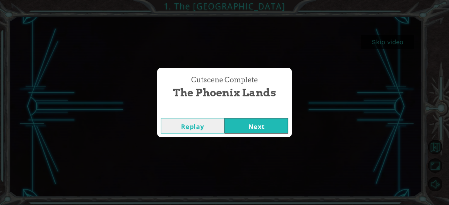
click at [268, 127] on button "Next" at bounding box center [256, 126] width 64 height 16
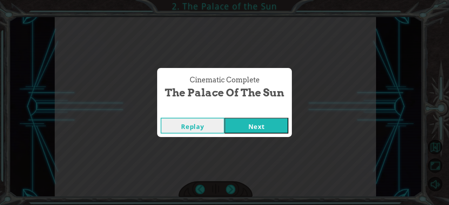
click at [268, 127] on button "Next" at bounding box center [256, 126] width 64 height 16
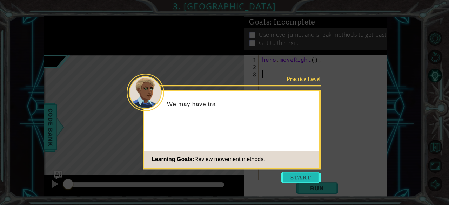
click at [286, 173] on button "Start" at bounding box center [300, 177] width 40 height 11
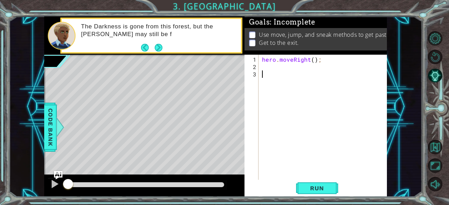
click at [273, 74] on div "hero . moveRight ( ) ;" at bounding box center [325, 126] width 128 height 140
click at [272, 68] on div "hero . moveRight ( ) ;" at bounding box center [325, 126] width 128 height 140
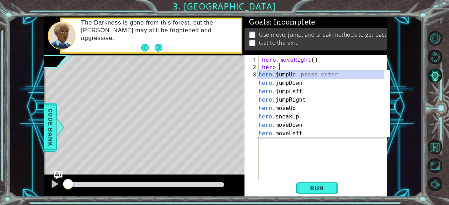
scroll to position [0, 1]
type textarea "hero.j"
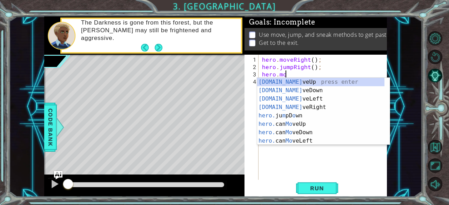
type textarea "hero.moveUp(1);"
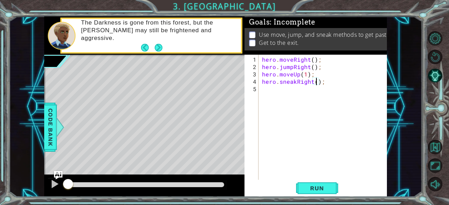
type textarea "hero.sneakRight(2);"
click at [318, 192] on button "Run" at bounding box center [317, 188] width 42 height 14
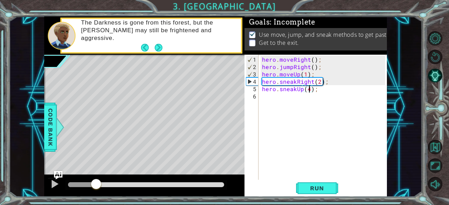
drag, startPoint x: 74, startPoint y: 182, endPoint x: 95, endPoint y: 176, distance: 22.4
click at [95, 176] on div at bounding box center [144, 186] width 200 height 22
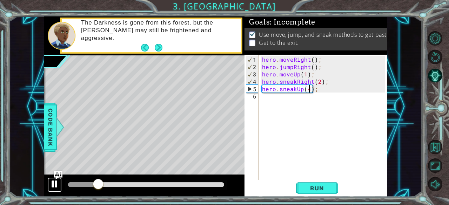
click at [61, 182] on button at bounding box center [55, 185] width 14 height 14
click at [323, 83] on div "hero . moveRight ( ) ; hero . jumpRight ( ) ; hero . moveUp ( 1 ) ; hero . snea…" at bounding box center [325, 126] width 128 height 140
click at [318, 82] on div "hero . moveRight ( ) ; hero . jumpRight ( ) ; hero . moveUp ( 1 ) ; hero . snea…" at bounding box center [325, 126] width 128 height 140
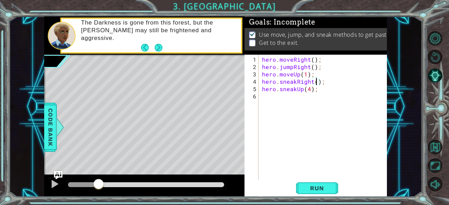
scroll to position [0, 4]
type textarea "hero.sneakRight(3);"
click at [295, 190] on div "Run" at bounding box center [317, 188] width 142 height 14
click at [307, 188] on span "Run" at bounding box center [317, 188] width 28 height 7
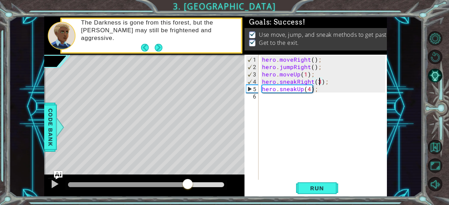
drag, startPoint x: 79, startPoint y: 181, endPoint x: 199, endPoint y: 190, distance: 121.0
click at [194, 190] on div at bounding box center [187, 184] width 13 height 13
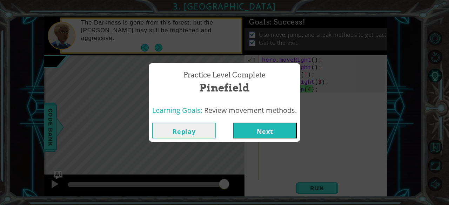
click at [267, 131] on button "Next" at bounding box center [265, 131] width 64 height 16
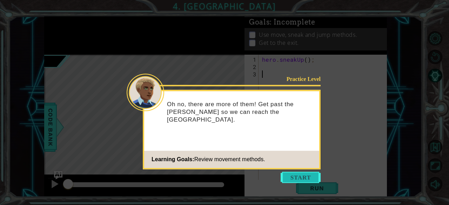
click at [298, 179] on button "Start" at bounding box center [300, 177] width 40 height 11
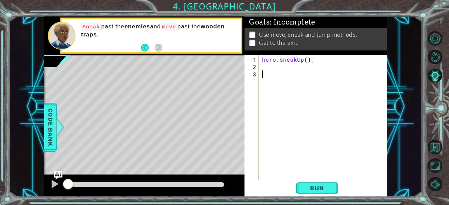
click at [273, 70] on div "hero . sneakUp ( ) ;" at bounding box center [325, 126] width 128 height 140
click at [271, 70] on div "hero . sneakUp ( ) ;" at bounding box center [325, 126] width 128 height 140
click at [269, 64] on div "hero . sneakUp ( ) ;" at bounding box center [325, 126] width 128 height 140
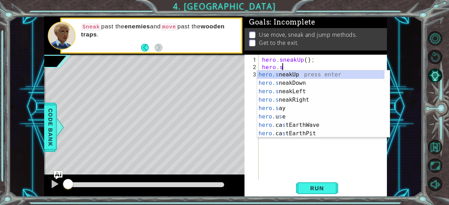
scroll to position [0, 1]
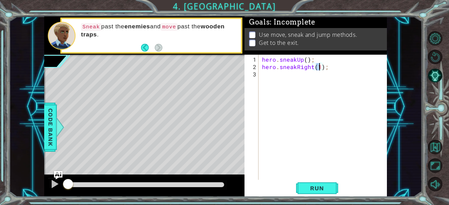
type textarea "hero.sneakRight(2);"
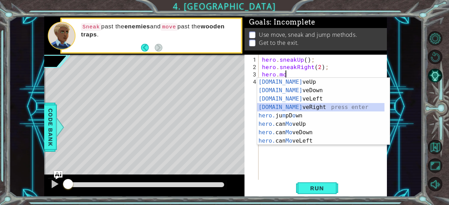
type textarea "hero.moveRight(1);"
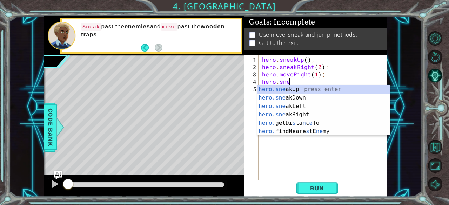
scroll to position [0, 1]
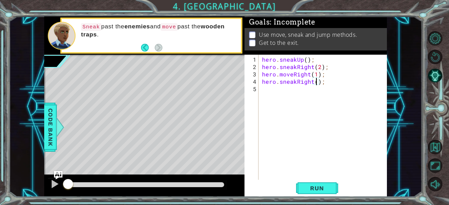
type textarea "hero.sneakRight(3);"
click at [275, 88] on div "hero . sneakUp ( ) ; hero . sneakRight ( 2 ) ; hero . moveRight ( 1 ) ; hero . …" at bounding box center [325, 126] width 128 height 140
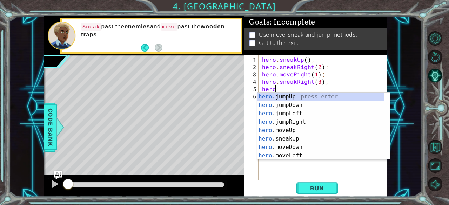
type textarea "hero."
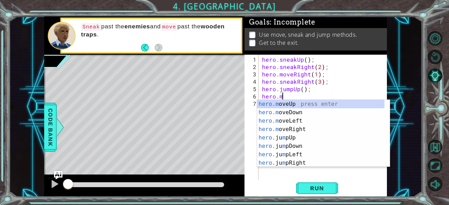
scroll to position [0, 1]
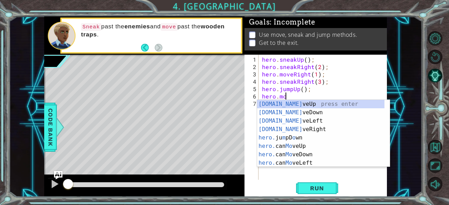
type textarea "hero.moveUp(1);"
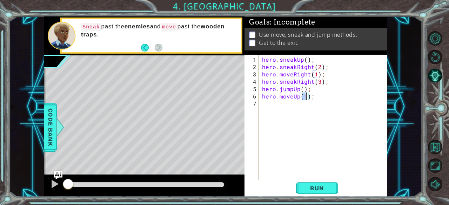
type textarea "hero.moveUp(1);"
type textarea "hero.moveLeft(3);"
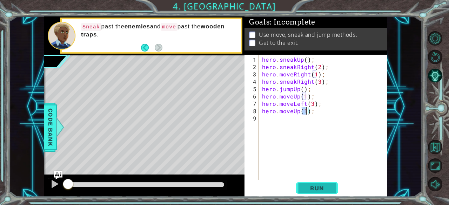
type textarea "hero.moveUp(1);"
click at [311, 195] on button "Run" at bounding box center [317, 188] width 42 height 14
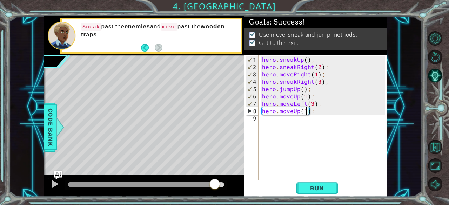
drag, startPoint x: 74, startPoint y: 184, endPoint x: 215, endPoint y: 192, distance: 141.9
click at [215, 192] on div at bounding box center [144, 186] width 200 height 22
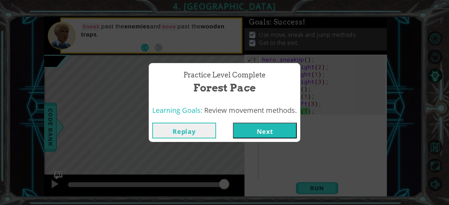
click at [269, 129] on button "Next" at bounding box center [265, 131] width 64 height 16
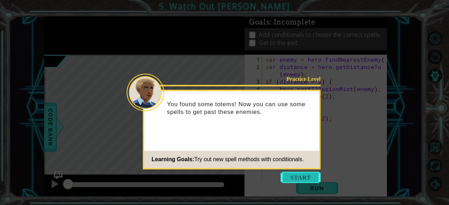
click at [289, 177] on button "Start" at bounding box center [300, 177] width 40 height 11
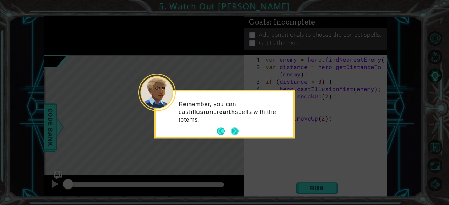
click at [235, 127] on button "Next" at bounding box center [234, 131] width 8 height 8
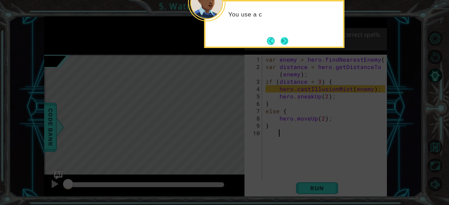
click at [287, 45] on button "Next" at bounding box center [284, 41] width 8 height 8
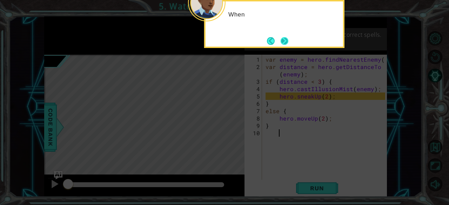
click at [284, 38] on button "Next" at bounding box center [284, 41] width 8 height 8
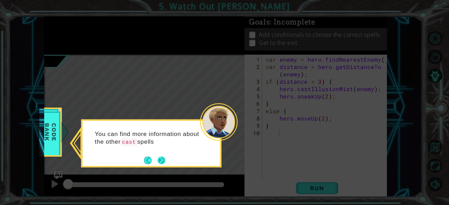
click at [164, 162] on button "Next" at bounding box center [161, 160] width 8 height 8
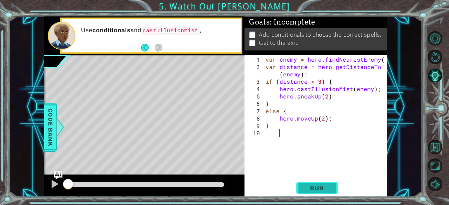
click at [309, 184] on button "Run" at bounding box center [317, 188] width 42 height 14
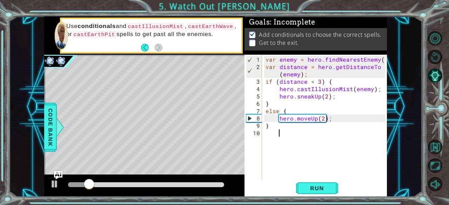
click at [279, 139] on div "var enemy = hero . findNearestEnemy ( ) ; var distance = hero . getDistanceTo (…" at bounding box center [326, 126] width 125 height 140
click at [267, 135] on div "var enemy = hero . findNearestEnemy ( ) ; var distance = hero . getDistanceTo (…" at bounding box center [326, 126] width 125 height 140
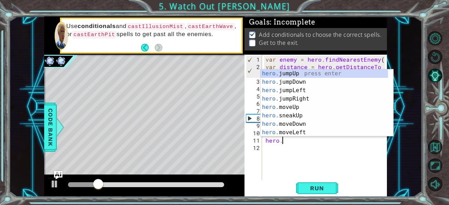
scroll to position [0, 1]
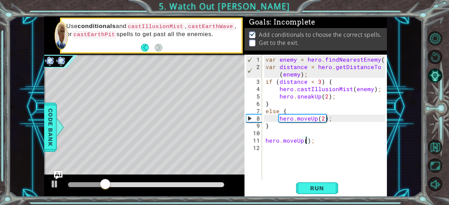
type textarea "hero.moveUp(3);"
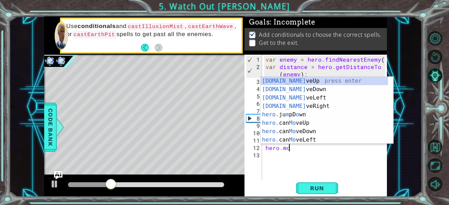
scroll to position [0, 1]
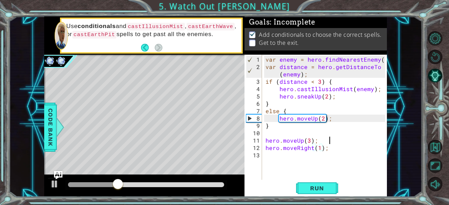
click at [334, 140] on div "var enemy = hero . findNearestEnemy ( ) ; var distance = hero . getDistanceTo (…" at bounding box center [326, 126] width 125 height 140
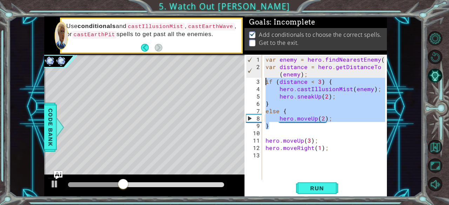
drag, startPoint x: 336, startPoint y: 128, endPoint x: 256, endPoint y: 77, distance: 94.7
click at [256, 77] on div "hero.moveUp(3); 1 2 3 4 5 6 7 8 9 10 11 12 13 var enemy = hero . findNearestEne…" at bounding box center [314, 117] width 141 height 125
type textarea "if (distance < 3) { hero.castIllusionMist(enemy);"
click at [265, 178] on div "var enemy = hero . findNearestEnemy ( ) ; var distance = hero . getDistanceTo (…" at bounding box center [326, 126] width 125 height 140
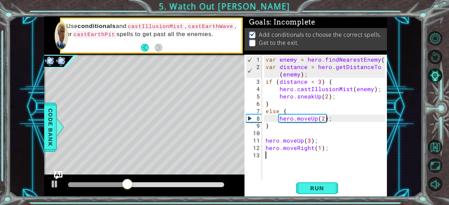
scroll to position [0, 0]
paste textarea "}"
type textarea "}"
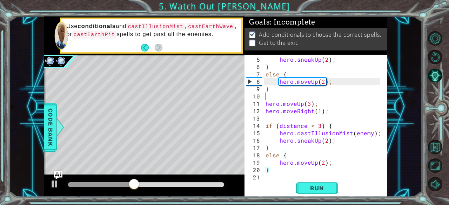
click at [270, 93] on div "hero . sneakUp ( 2 ) ; } else { hero . moveUp ( 2 ) ; } hero . moveUp ( 3 ) ; h…" at bounding box center [324, 126] width 120 height 140
click at [270, 122] on div "hero . sneakUp ( 2 ) ; } else { hero . moveUp ( 2 ) ; } hero . moveUp ( 3 ) ; h…" at bounding box center [324, 126] width 120 height 140
type textarea "if (distance < 3) {"
click at [268, 119] on div "hero . sneakUp ( 2 ) ; } else { hero . moveUp ( 2 ) ; } hero . moveUp ( 3 ) ; h…" at bounding box center [324, 126] width 120 height 140
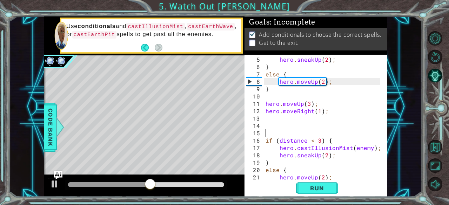
click at [266, 128] on div "hero . sneakUp ( 2 ) ; } else { hero . moveUp ( 2 ) ; } hero . moveUp ( 3 ) ; h…" at bounding box center [324, 126] width 120 height 140
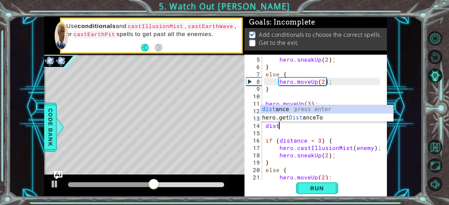
scroll to position [0, 0]
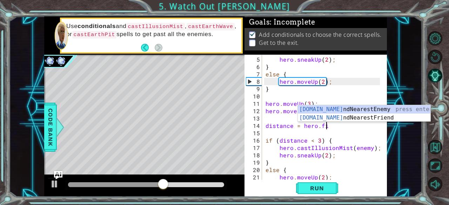
type textarea "distance = hero.fin"
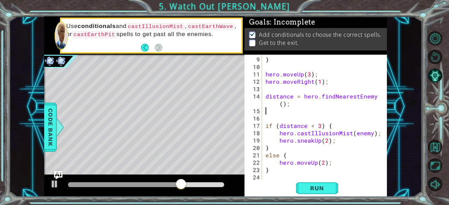
scroll to position [66, 0]
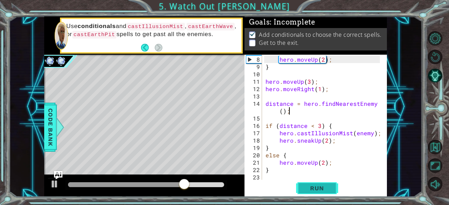
click at [305, 183] on button "Run" at bounding box center [317, 188] width 42 height 14
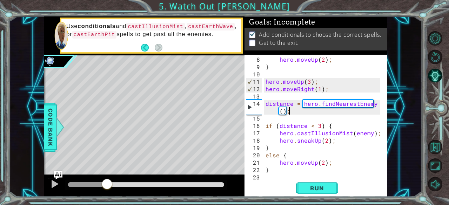
drag, startPoint x: 69, startPoint y: 183, endPoint x: 101, endPoint y: 181, distance: 32.3
click at [101, 181] on div at bounding box center [107, 184] width 13 height 13
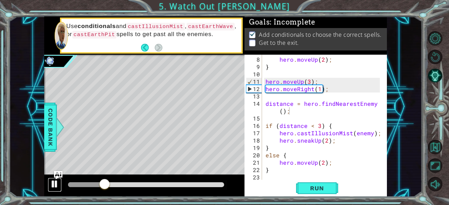
click at [54, 184] on div at bounding box center [54, 184] width 9 height 9
click at [313, 163] on div "hero . moveUp ( 2 ) ; } hero . moveUp ( 3 ) ; hero . moveRight ( 1 ) ; distance…" at bounding box center [324, 126] width 120 height 140
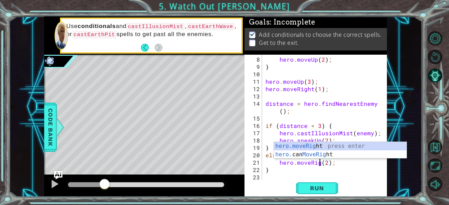
scroll to position [0, 4]
type textarea "hero.moveRight(2);"
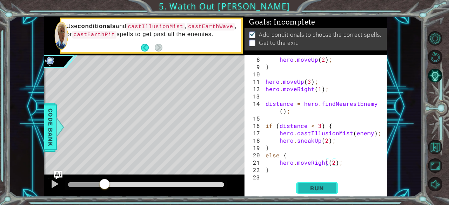
click at [315, 192] on span "Run" at bounding box center [317, 188] width 28 height 7
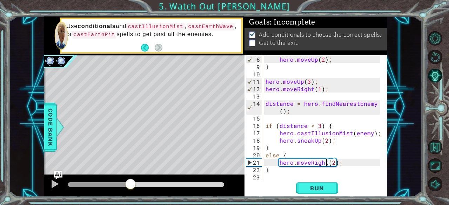
drag, startPoint x: 72, startPoint y: 182, endPoint x: 130, endPoint y: 185, distance: 58.3
click at [130, 185] on div at bounding box center [130, 184] width 13 height 13
click at [52, 182] on div at bounding box center [54, 184] width 9 height 9
click at [331, 162] on div "hero . moveUp ( 2 ) ; } hero . moveUp ( 3 ) ; hero . moveRight ( 1 ) ; distance…" at bounding box center [324, 126] width 120 height 140
click at [273, 177] on div "hero . moveUp ( 2 ) ; } hero . moveUp ( 3 ) ; hero . moveRight ( 1 ) ; distance…" at bounding box center [324, 126] width 120 height 140
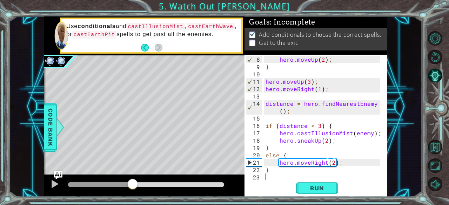
scroll to position [0, 0]
click at [317, 143] on div "hero . moveUp ( 2 ) ; } hero . moveUp ( 3 ) ; hero . moveRight ( 1 ) ; distance…" at bounding box center [324, 126] width 120 height 140
click at [318, 141] on div "hero . moveUp ( 2 ) ; } hero . moveUp ( 3 ) ; hero . moveRight ( 1 ) ; distance…" at bounding box center [324, 126] width 120 height 140
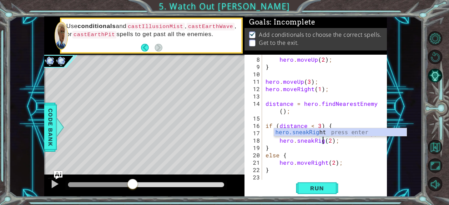
scroll to position [0, 4]
click at [336, 141] on div "hero . moveUp ( 2 ) ; } hero . moveUp ( 3 ) ; hero . moveRight ( 1 ) ; distance…" at bounding box center [324, 126] width 120 height 140
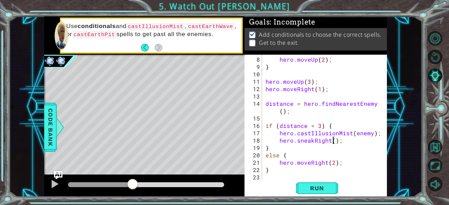
scroll to position [0, 4]
click at [332, 165] on div "hero . moveUp ( 2 ) ; } hero . moveUp ( 3 ) ; hero . moveRight ( 1 ) ; distance…" at bounding box center [324, 126] width 120 height 140
click at [332, 164] on div "hero . moveUp ( 2 ) ; } hero . moveUp ( 3 ) ; hero . moveRight ( 1 ) ; distance…" at bounding box center [324, 126] width 120 height 140
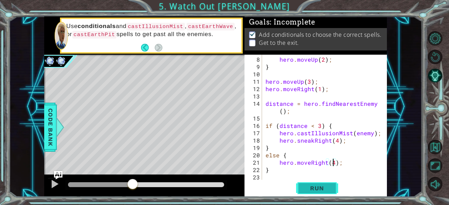
type textarea "hero.moveRight(4);"
click at [326, 188] on span "Run" at bounding box center [317, 188] width 28 height 7
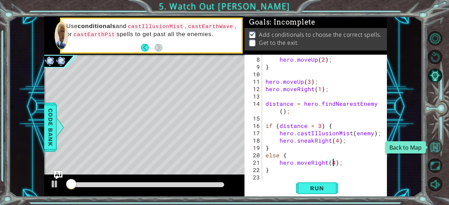
click at [439, 142] on button "Back to Map" at bounding box center [435, 147] width 14 height 14
